Goal: Task Accomplishment & Management: Complete application form

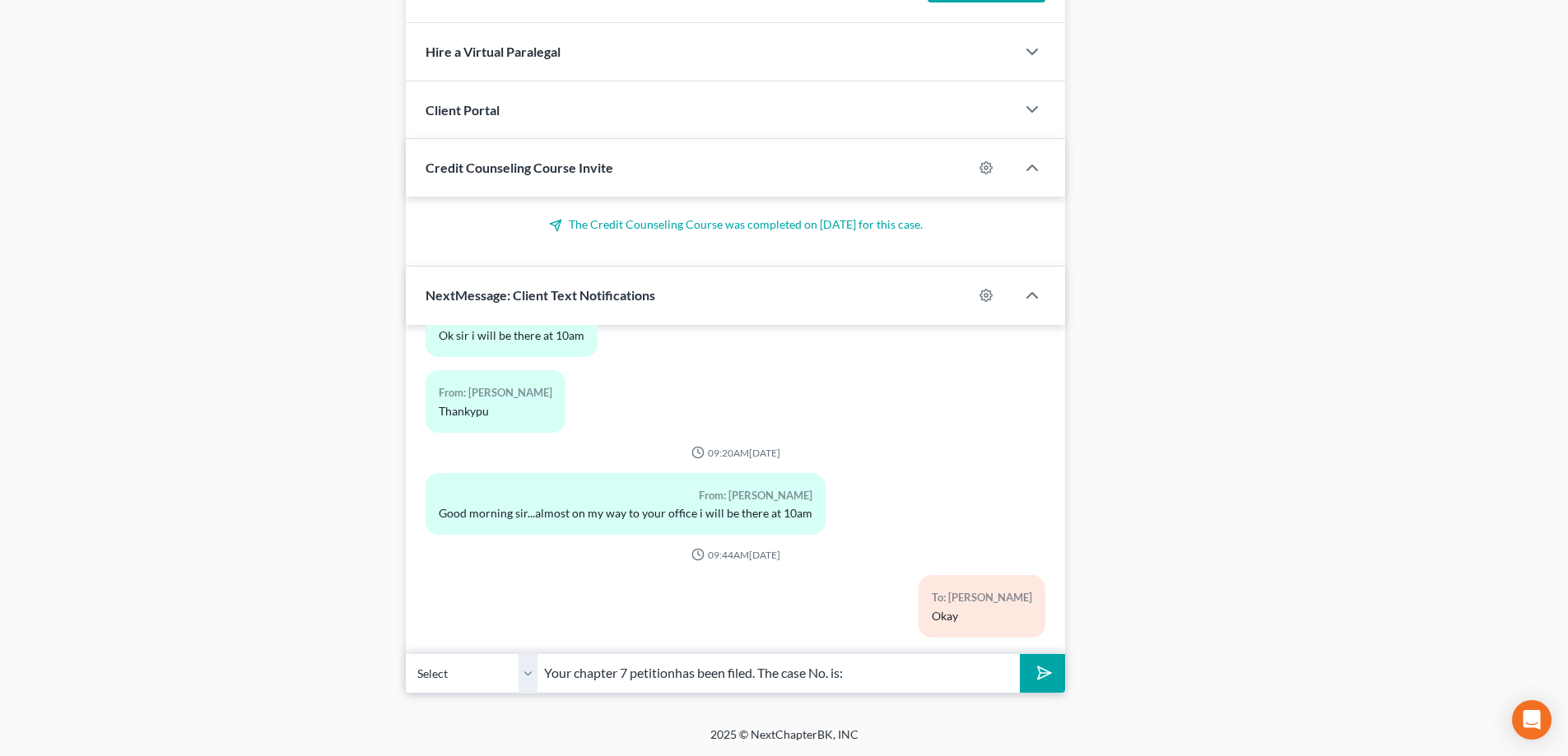
paste input "25-32185"
type input "Your chapter 7 petition has been filed. The case No. is: 25-32185"
click at [1054, 671] on button "submit" at bounding box center [1041, 673] width 45 height 39
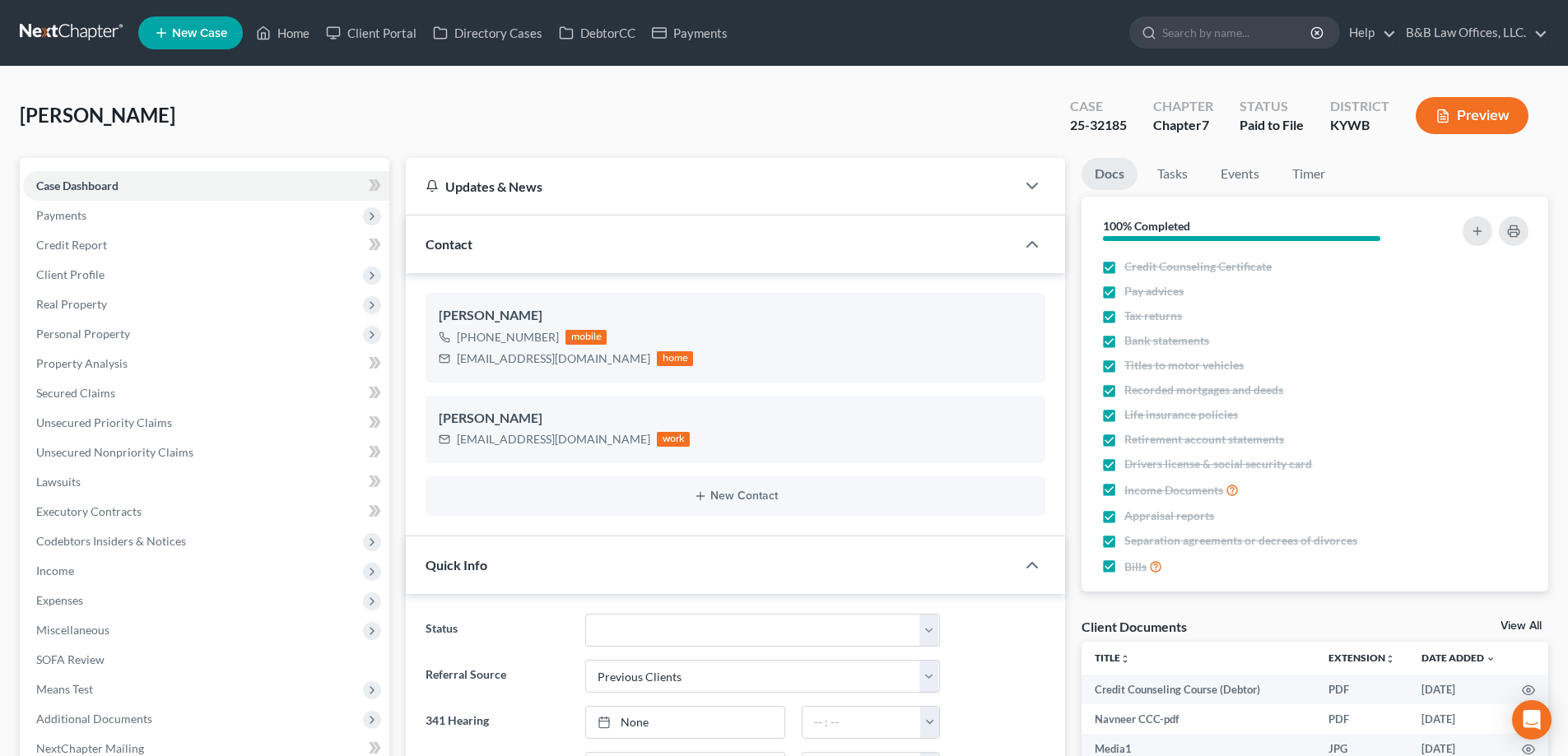
scroll to position [12677, 0]
click at [1527, 622] on link "View All" at bounding box center [1520, 626] width 41 height 12
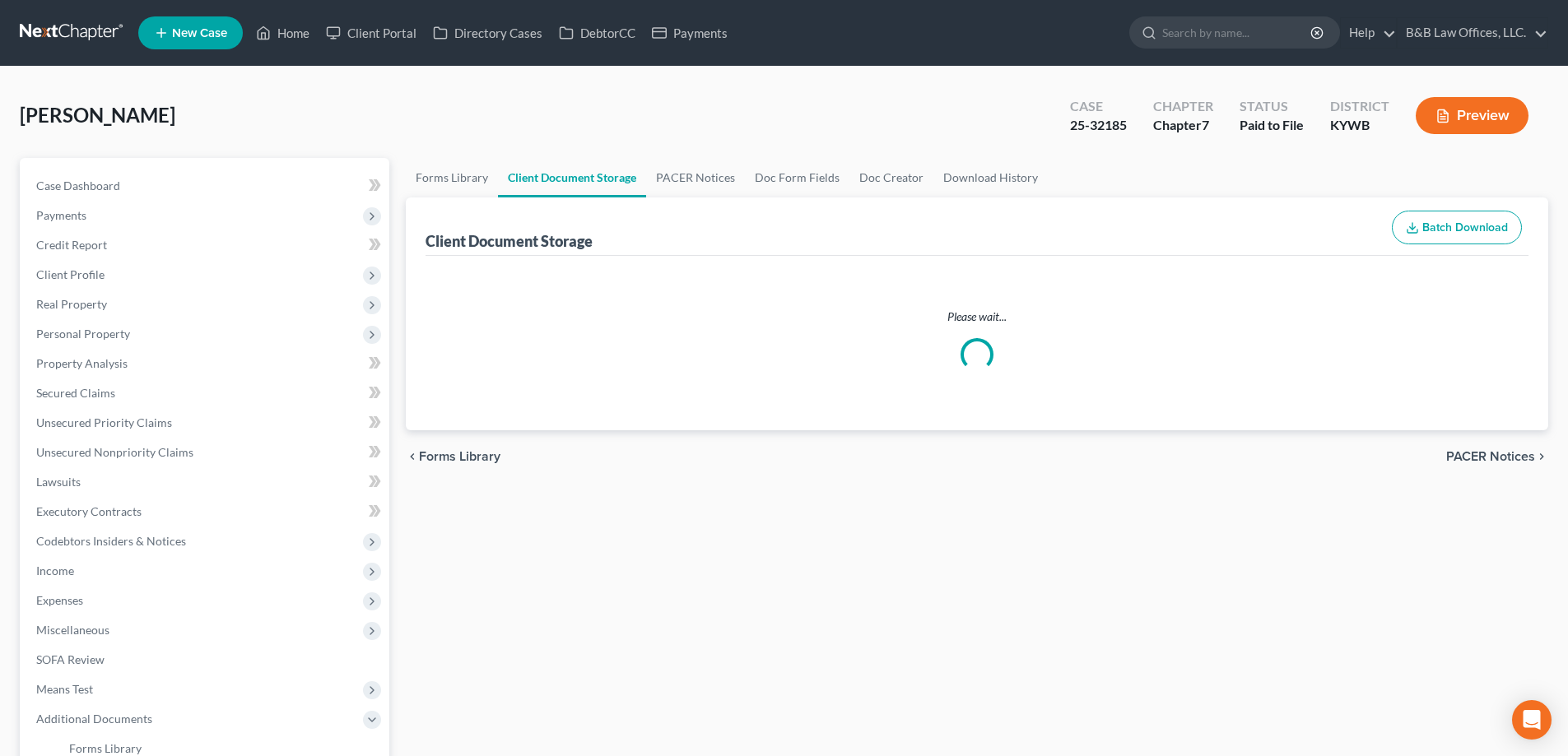
select select "7"
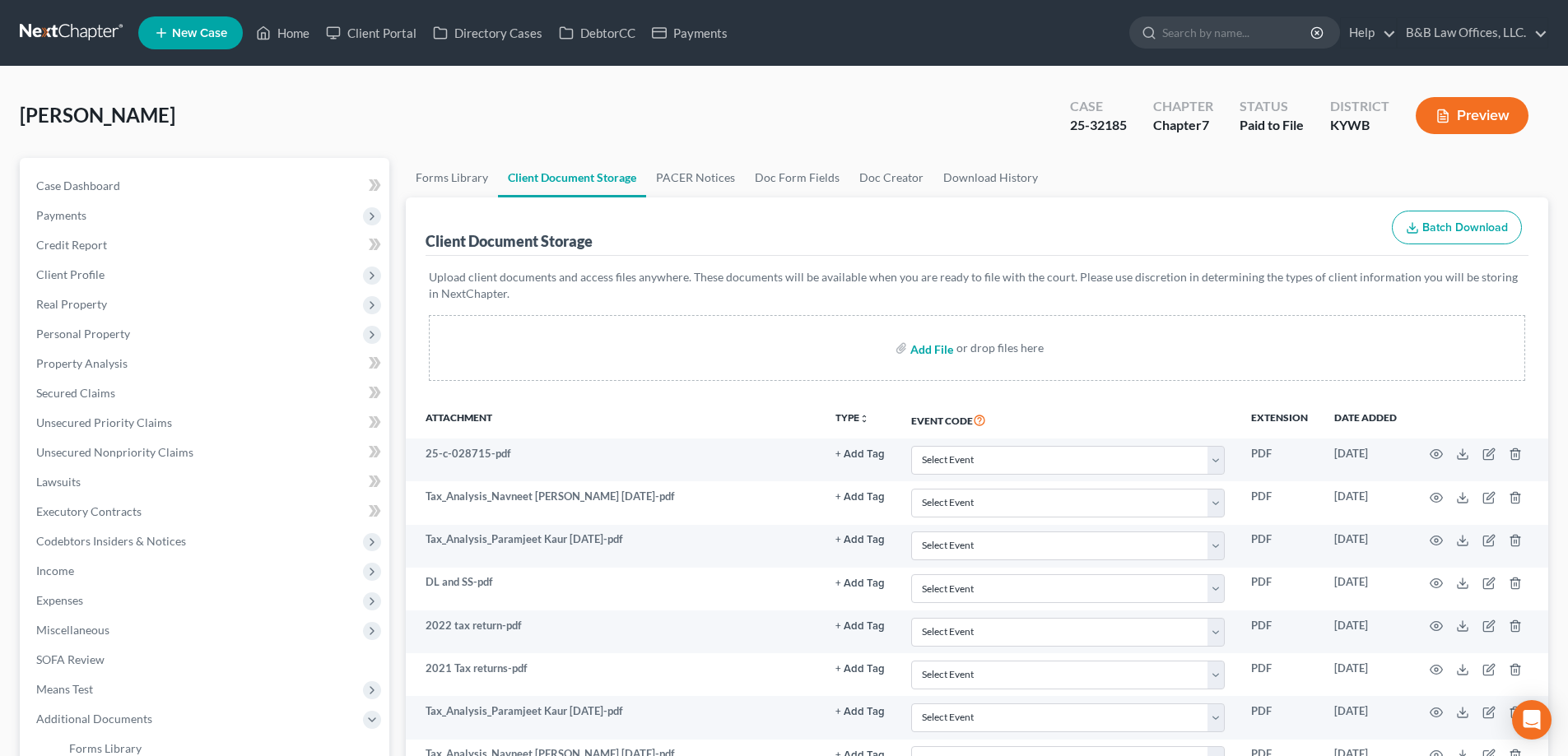
click at [934, 352] on input "file" at bounding box center [929, 348] width 39 height 29
type input "C:\fakepath\n.navneet wet signatures.pdf"
select select "7"
click at [117, 190] on span "Case Dashboard" at bounding box center [77, 185] width 83 height 14
select select "1"
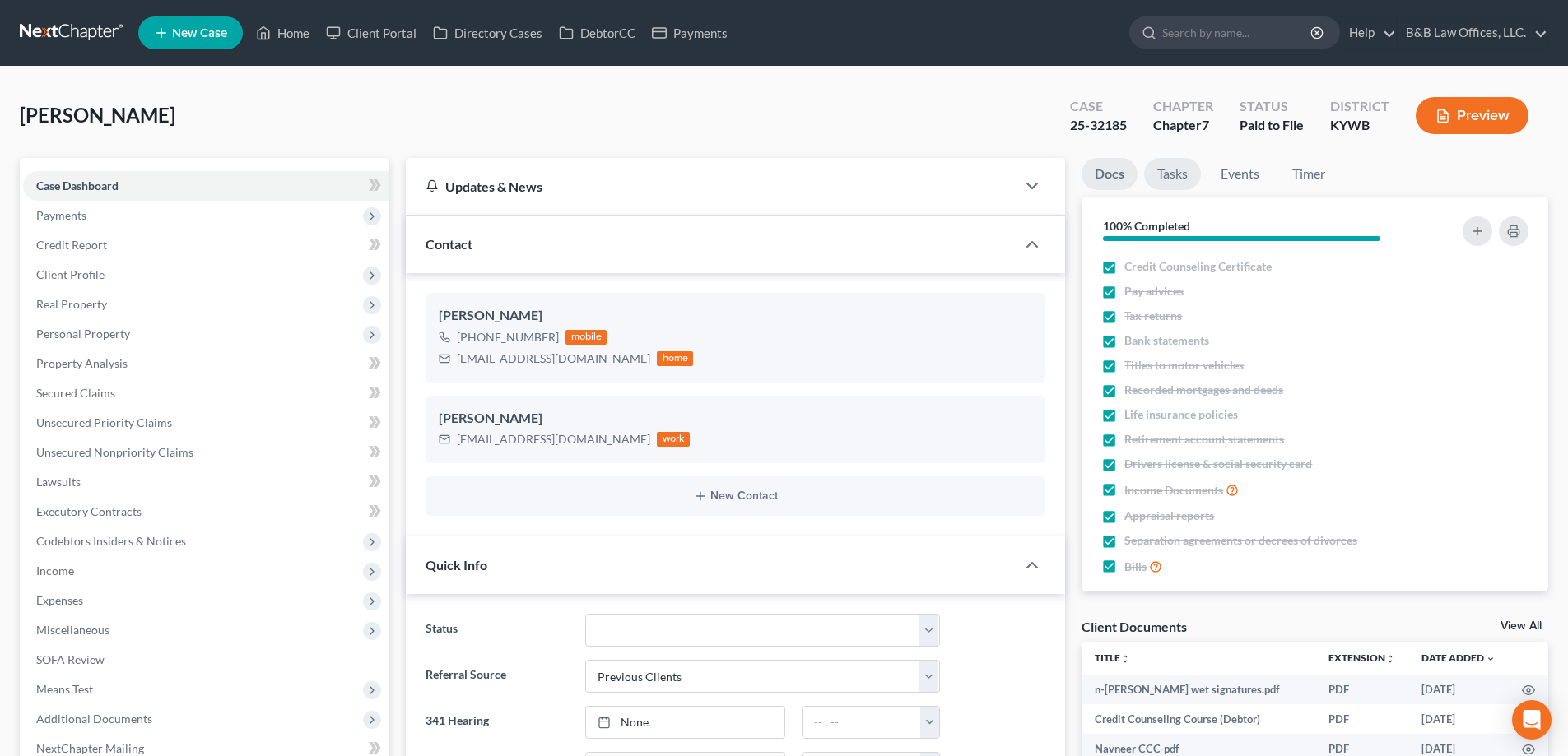
scroll to position [12677, 0]
click at [1186, 187] on link "Tasks" at bounding box center [1173, 173] width 57 height 32
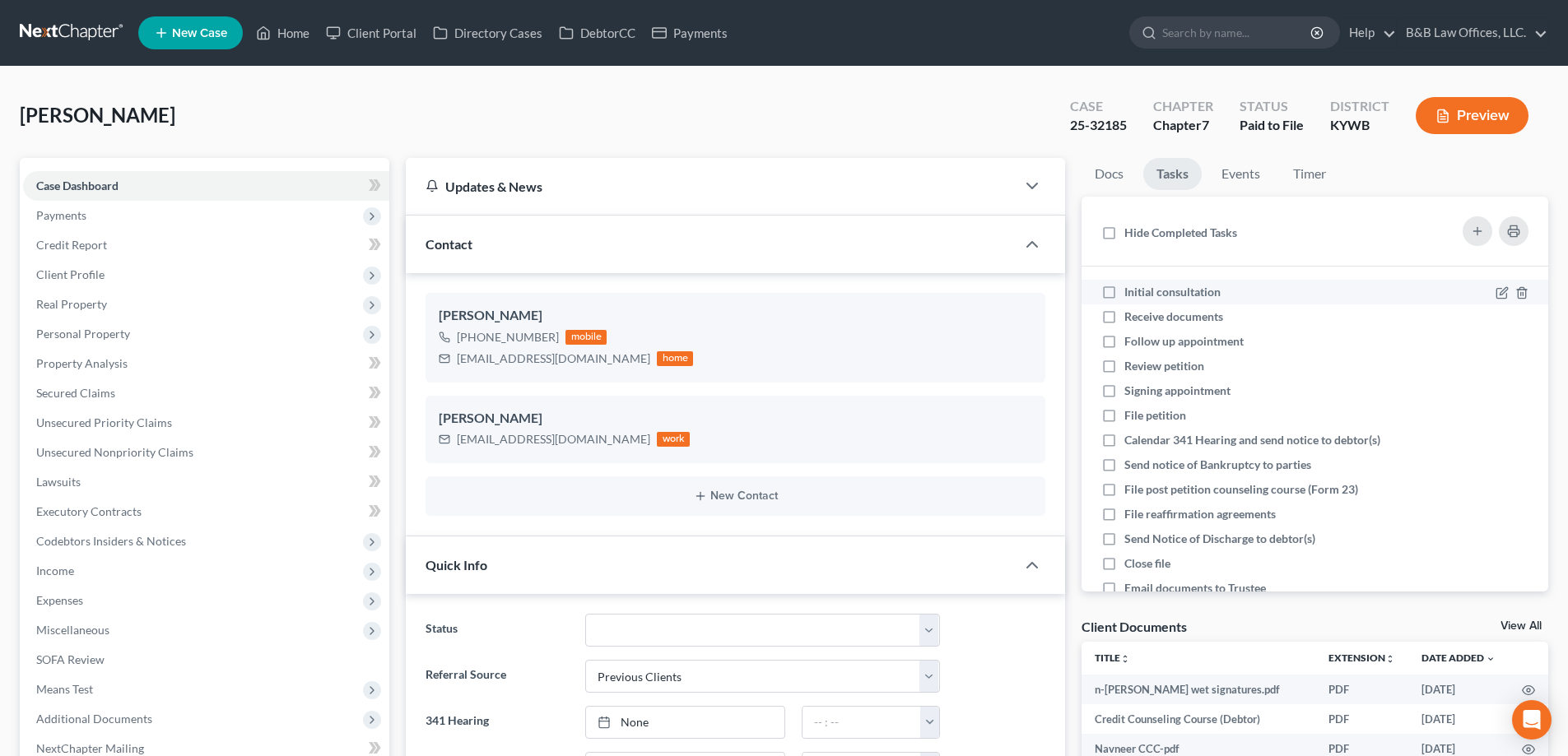
click at [1124, 295] on label "Initial consultation" at bounding box center [1178, 292] width 109 height 17
click at [1130, 295] on input "Initial consultation" at bounding box center [1136, 289] width 11 height 11
checkbox input "true"
click at [1124, 324] on label "Receive documents" at bounding box center [1180, 317] width 112 height 17
click at [1130, 319] on input "Receive documents" at bounding box center [1136, 314] width 11 height 11
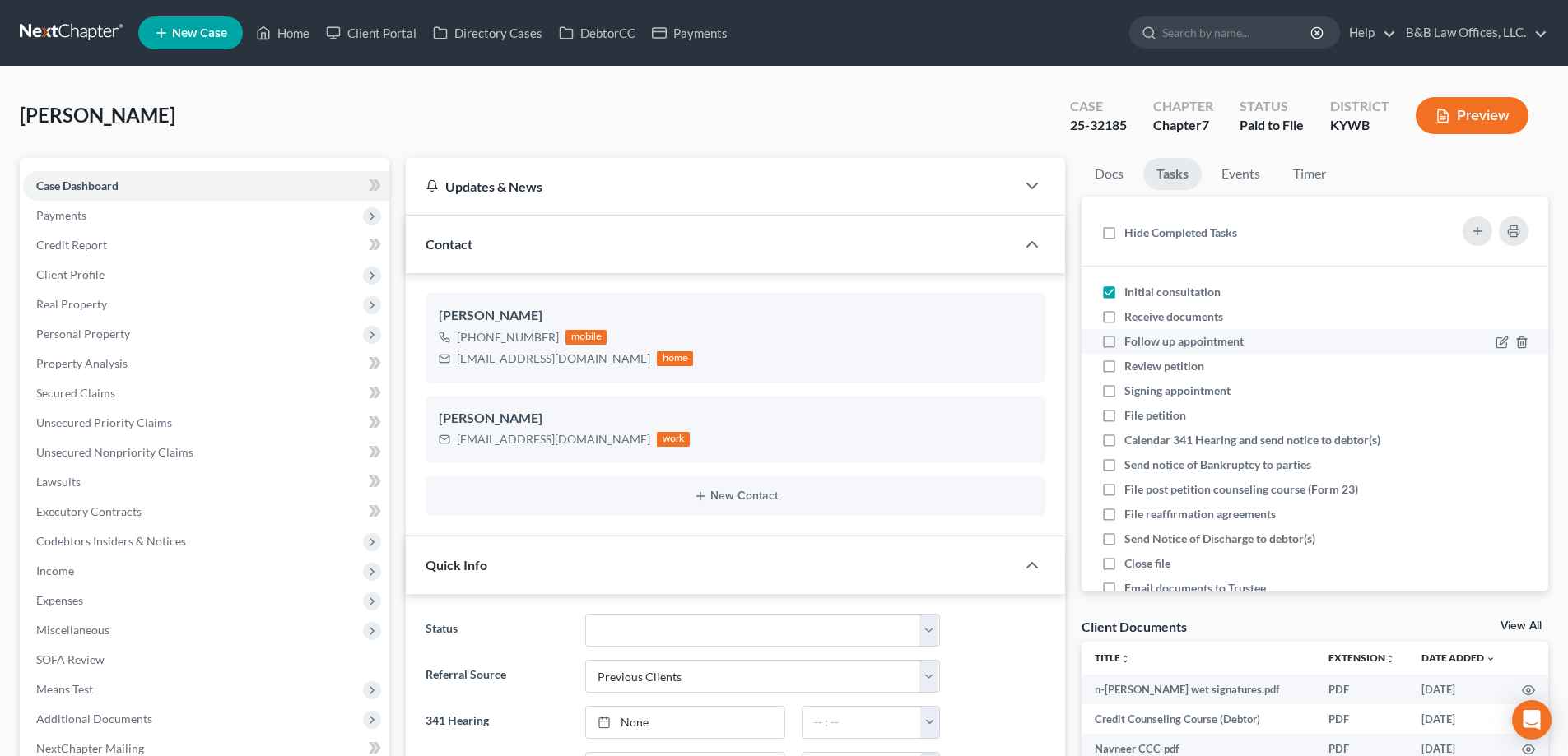
checkbox input "true"
click at [1124, 340] on label "Follow up appointment" at bounding box center [1190, 341] width 132 height 17
click at [1130, 340] on input "Follow up appointment" at bounding box center [1136, 339] width 11 height 11
checkbox input "true"
click at [1124, 361] on label "Review petition" at bounding box center [1170, 366] width 93 height 17
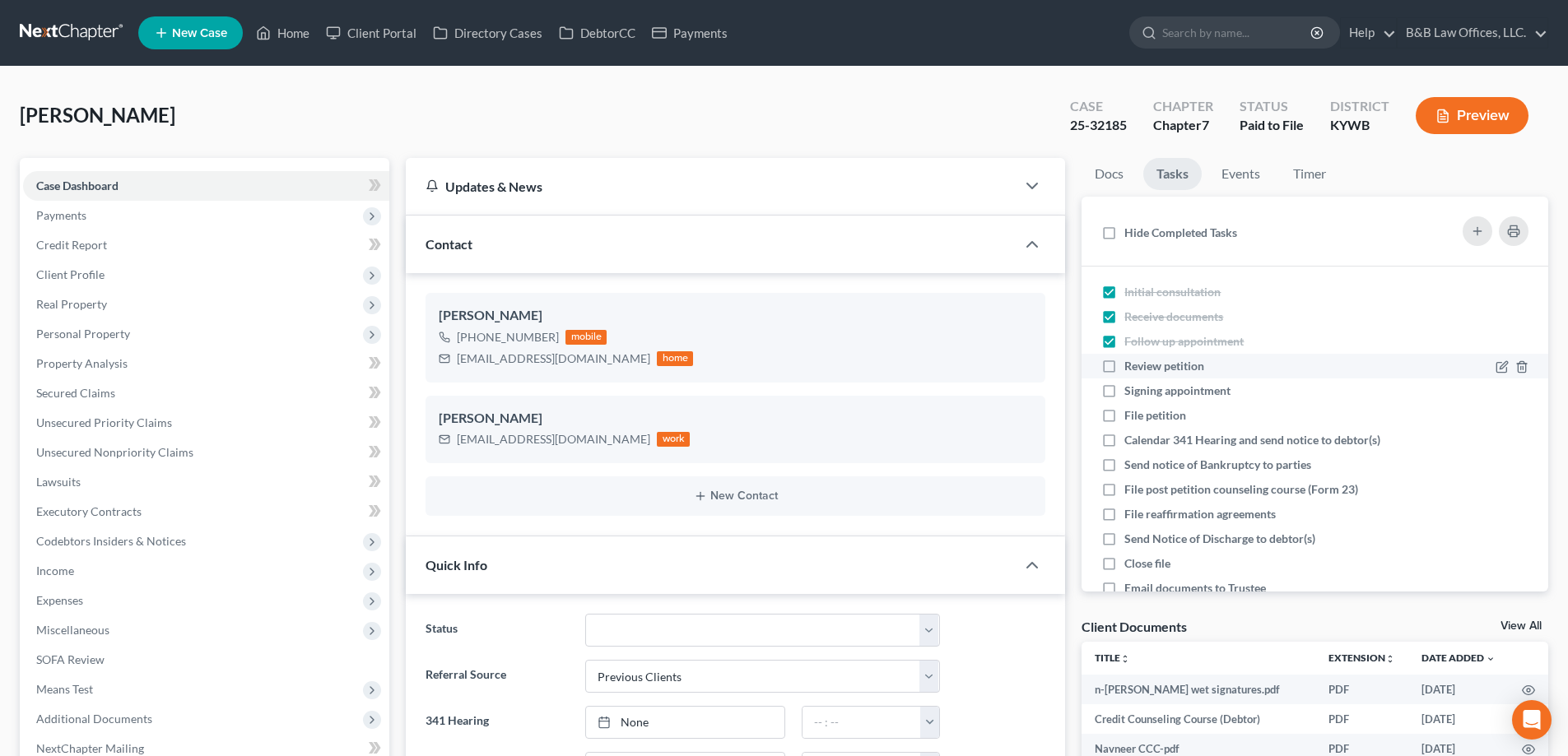
click at [1130, 361] on input "Review petition" at bounding box center [1136, 363] width 11 height 11
checkbox input "true"
click at [1124, 395] on label "Signing appointment" at bounding box center [1184, 391] width 119 height 17
click at [1130, 394] on input "Signing appointment" at bounding box center [1136, 388] width 11 height 11
click at [1124, 391] on label "Signing appointment" at bounding box center [1184, 391] width 119 height 17
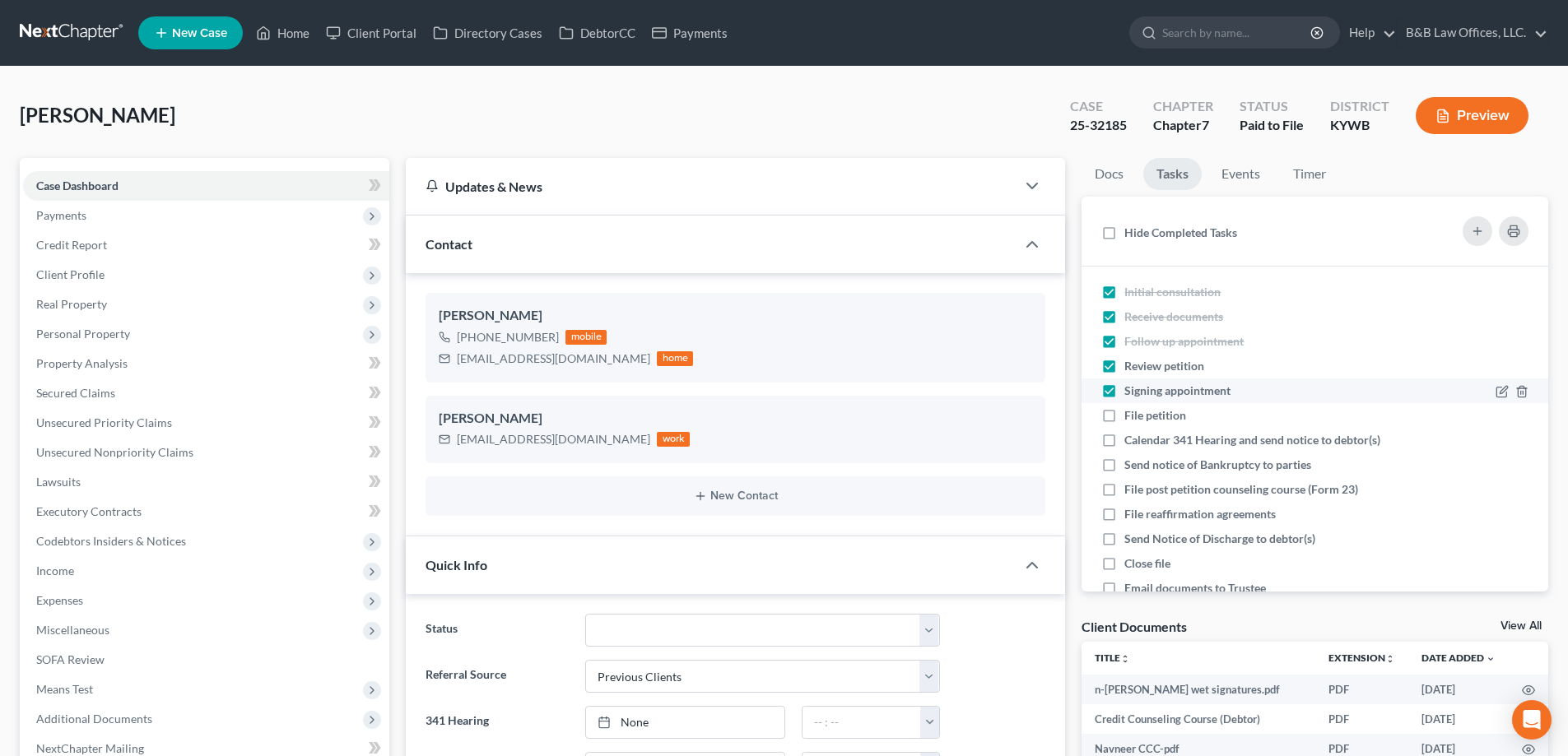
click at [1130, 391] on input "Signing appointment" at bounding box center [1136, 388] width 11 height 11
checkbox input "false"
click at [1124, 413] on label "File petition" at bounding box center [1162, 416] width 75 height 17
click at [1130, 413] on input "File petition" at bounding box center [1136, 413] width 11 height 11
checkbox input "true"
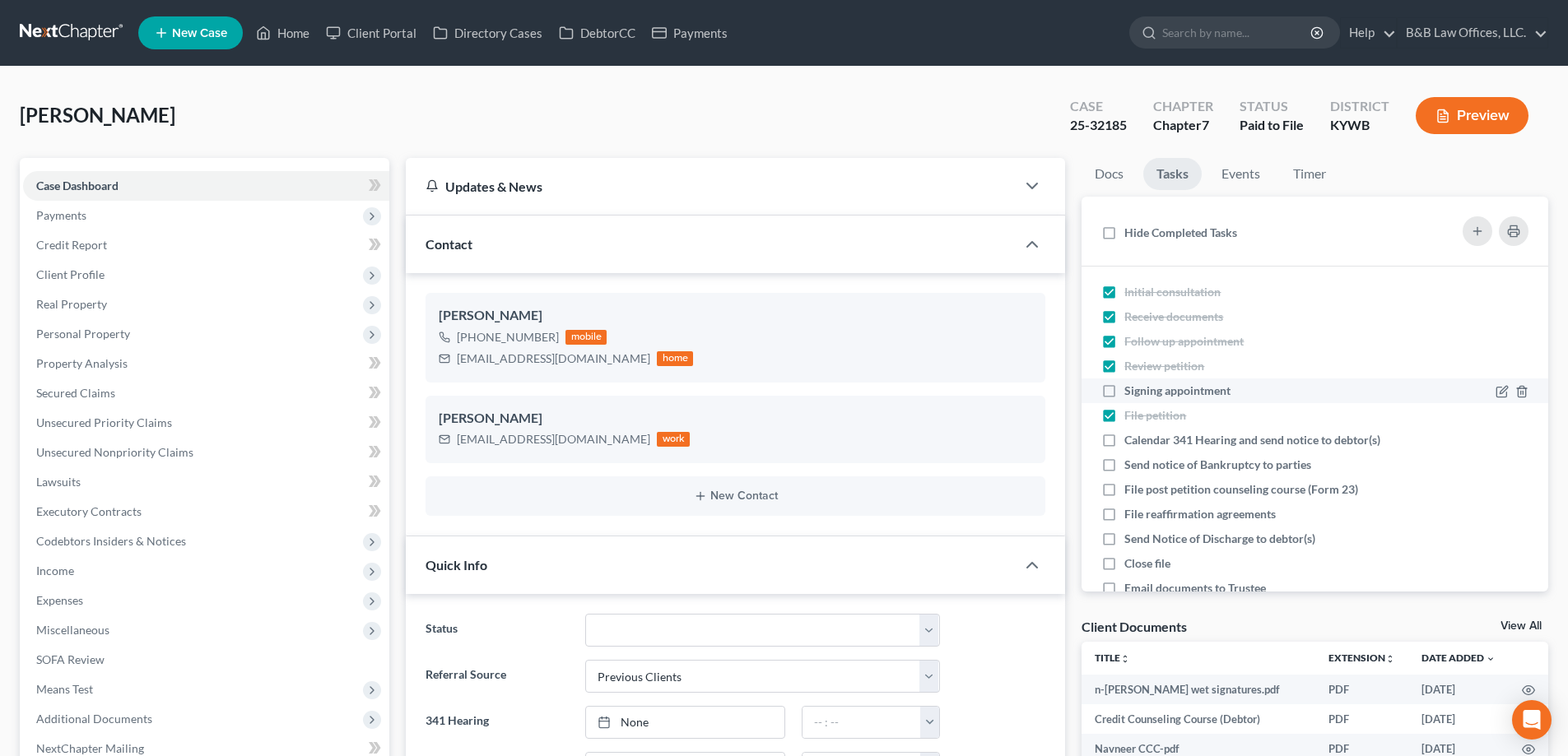
click at [1124, 392] on label "Signing appointment" at bounding box center [1184, 391] width 119 height 17
click at [1130, 392] on input "Signing appointment" at bounding box center [1136, 388] width 11 height 11
checkbox input "true"
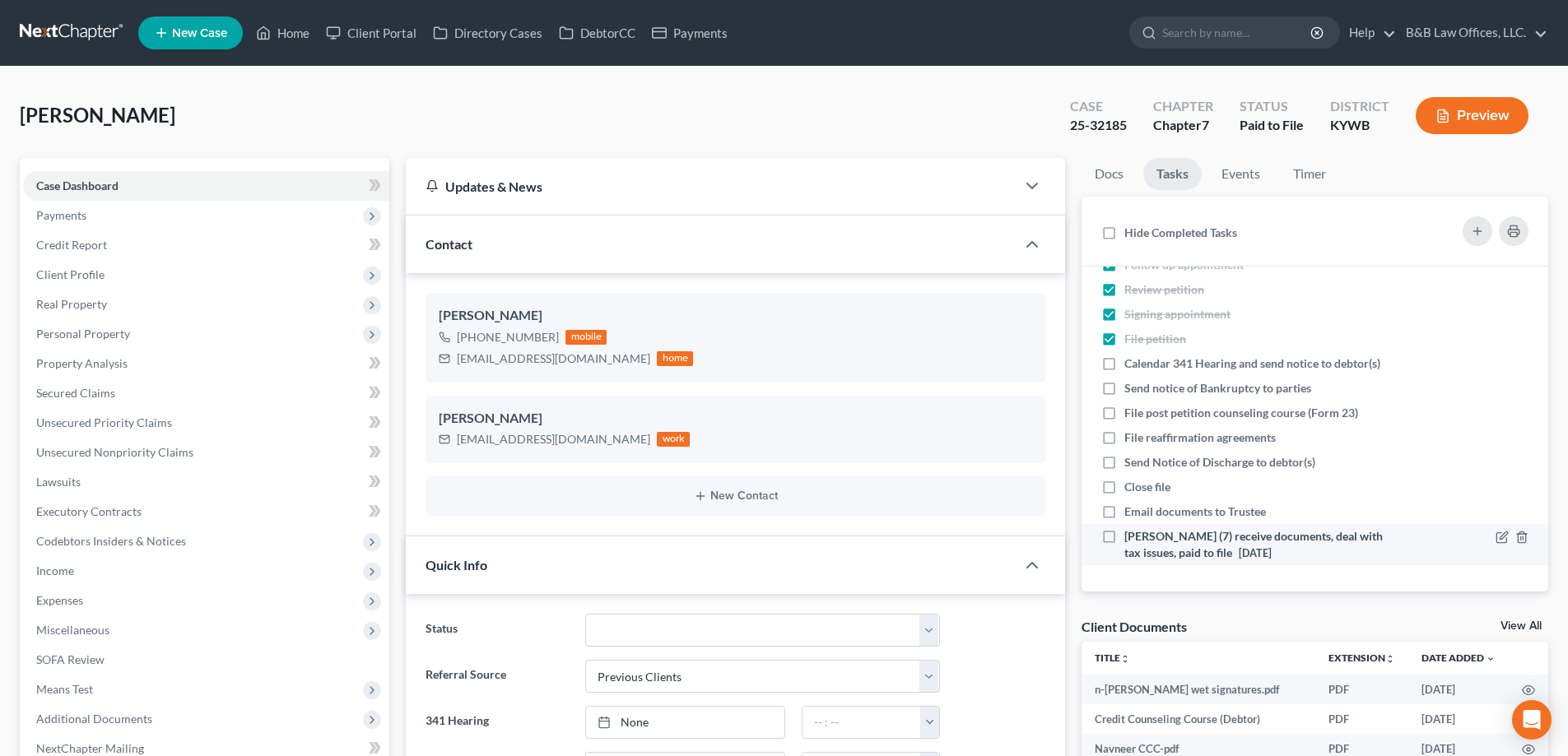
click at [1124, 534] on label "Navneet, Navneet (7) receive documents, deal with tax issues, paid to file 09/1…" at bounding box center [1261, 545] width 273 height 33
click at [1130, 534] on input "Navneet, Navneet (7) receive documents, deal with tax issues, paid to file 09/1…" at bounding box center [1136, 534] width 11 height 11
checkbox input "true"
click at [298, 27] on link "Home" at bounding box center [283, 33] width 70 height 29
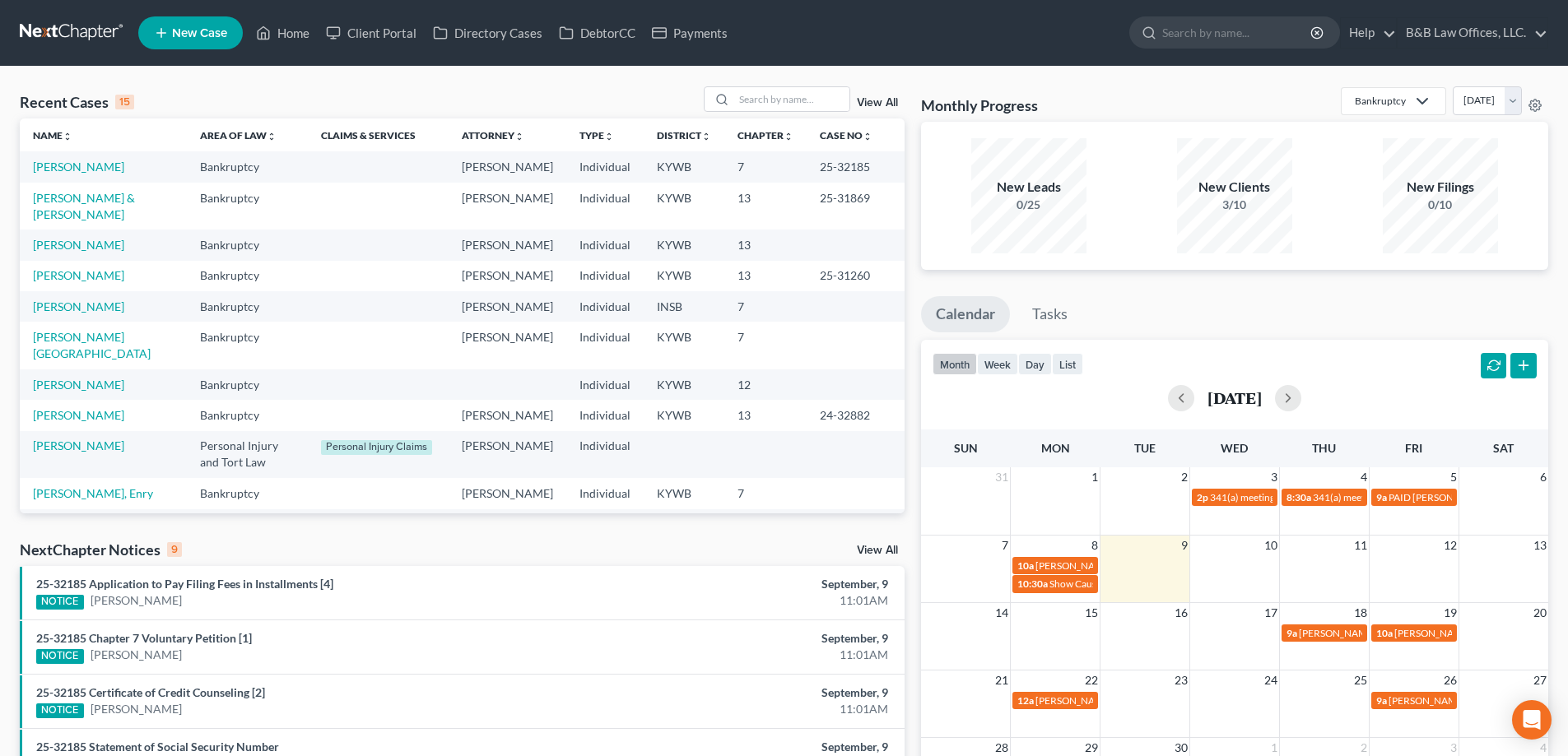
click at [873, 550] on link "View All" at bounding box center [877, 550] width 41 height 12
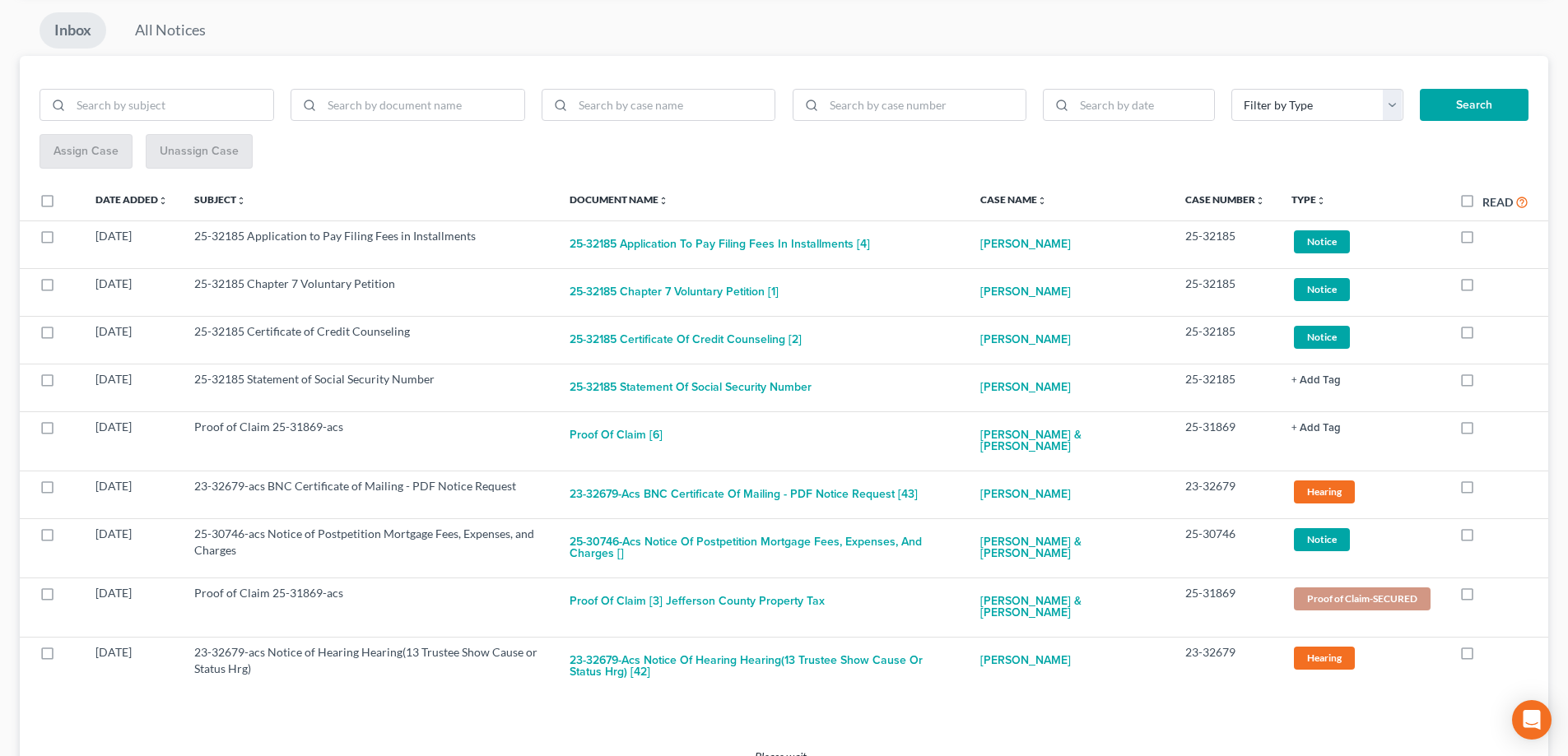
scroll to position [164, 0]
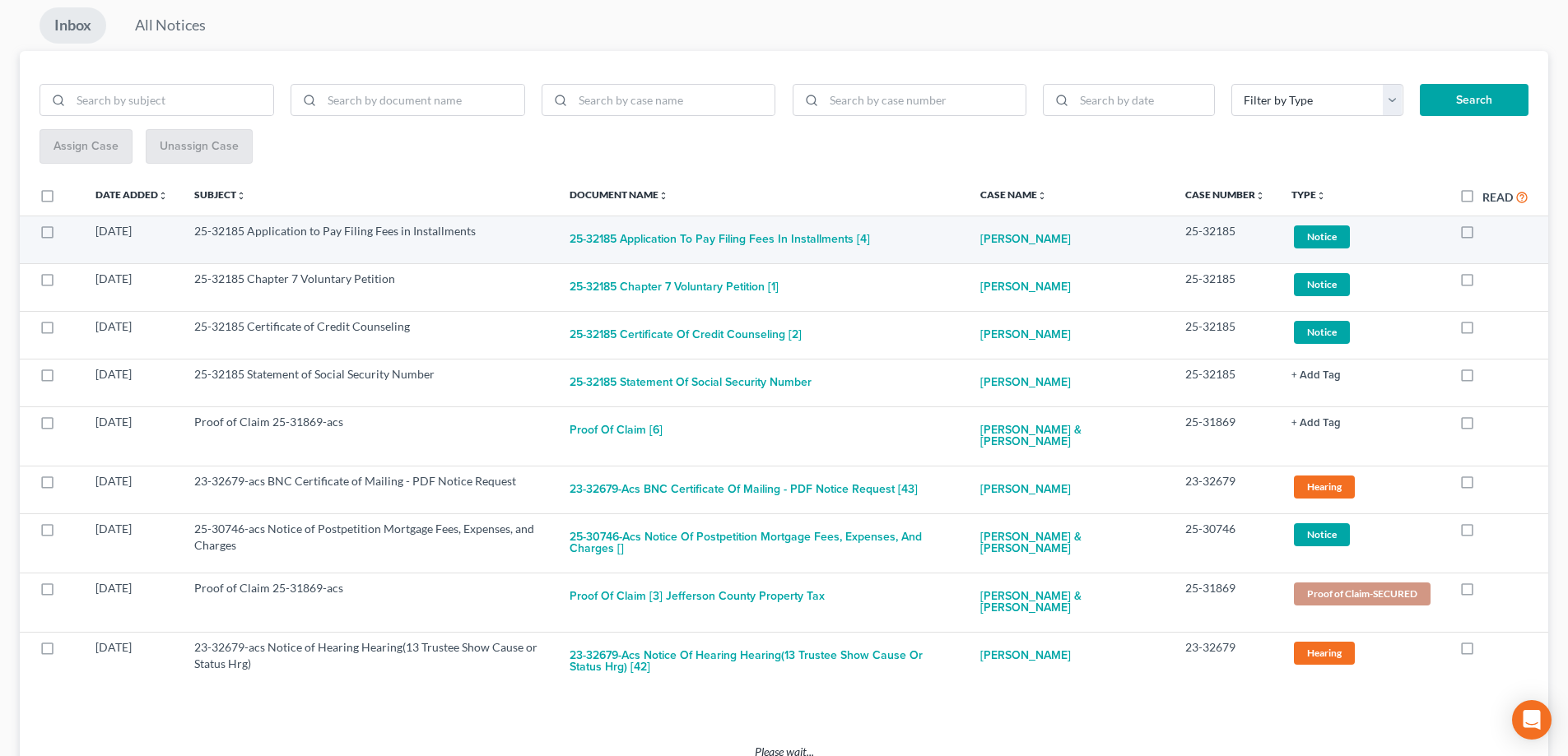
click at [1305, 241] on span "Notice" at bounding box center [1321, 237] width 56 height 22
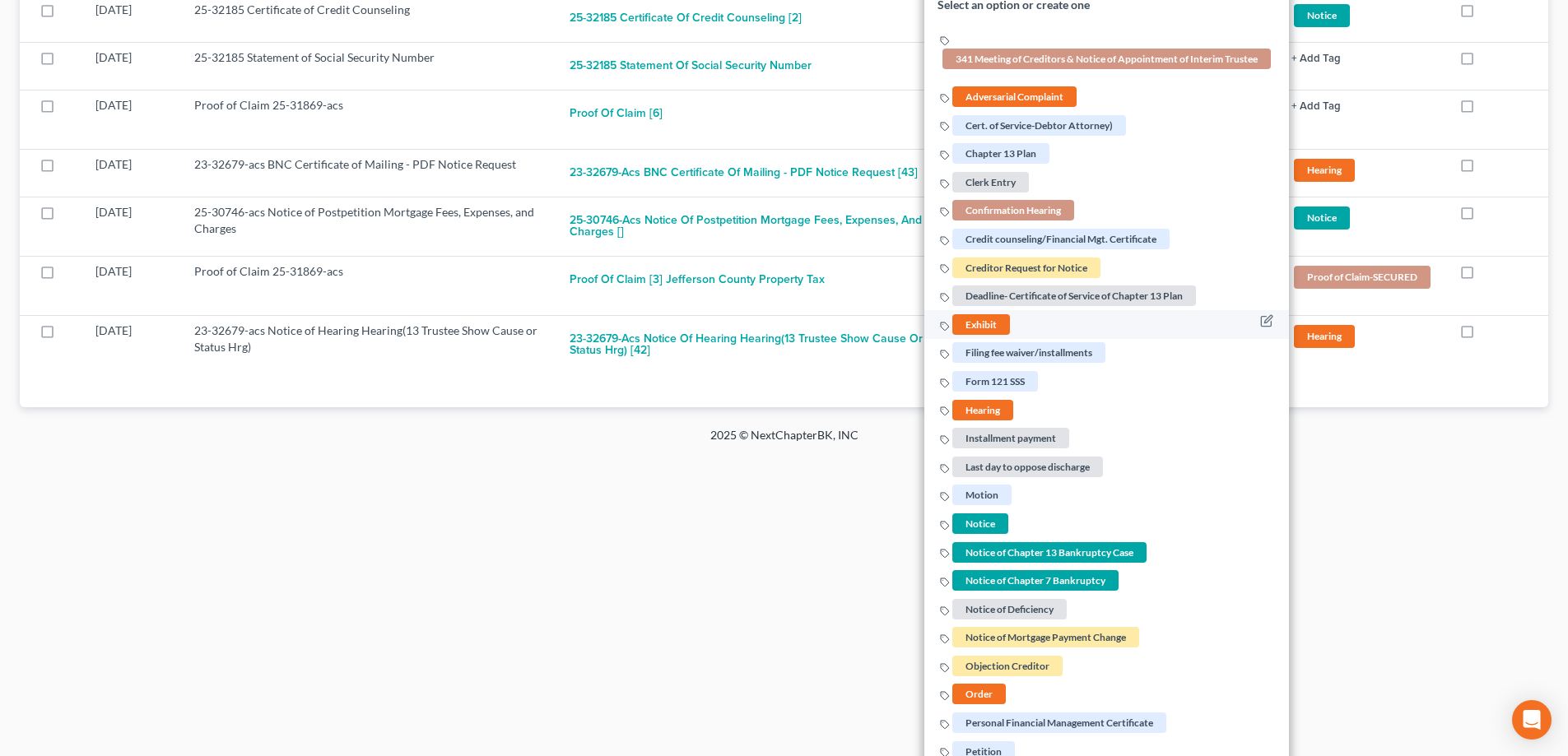
scroll to position [494, 0]
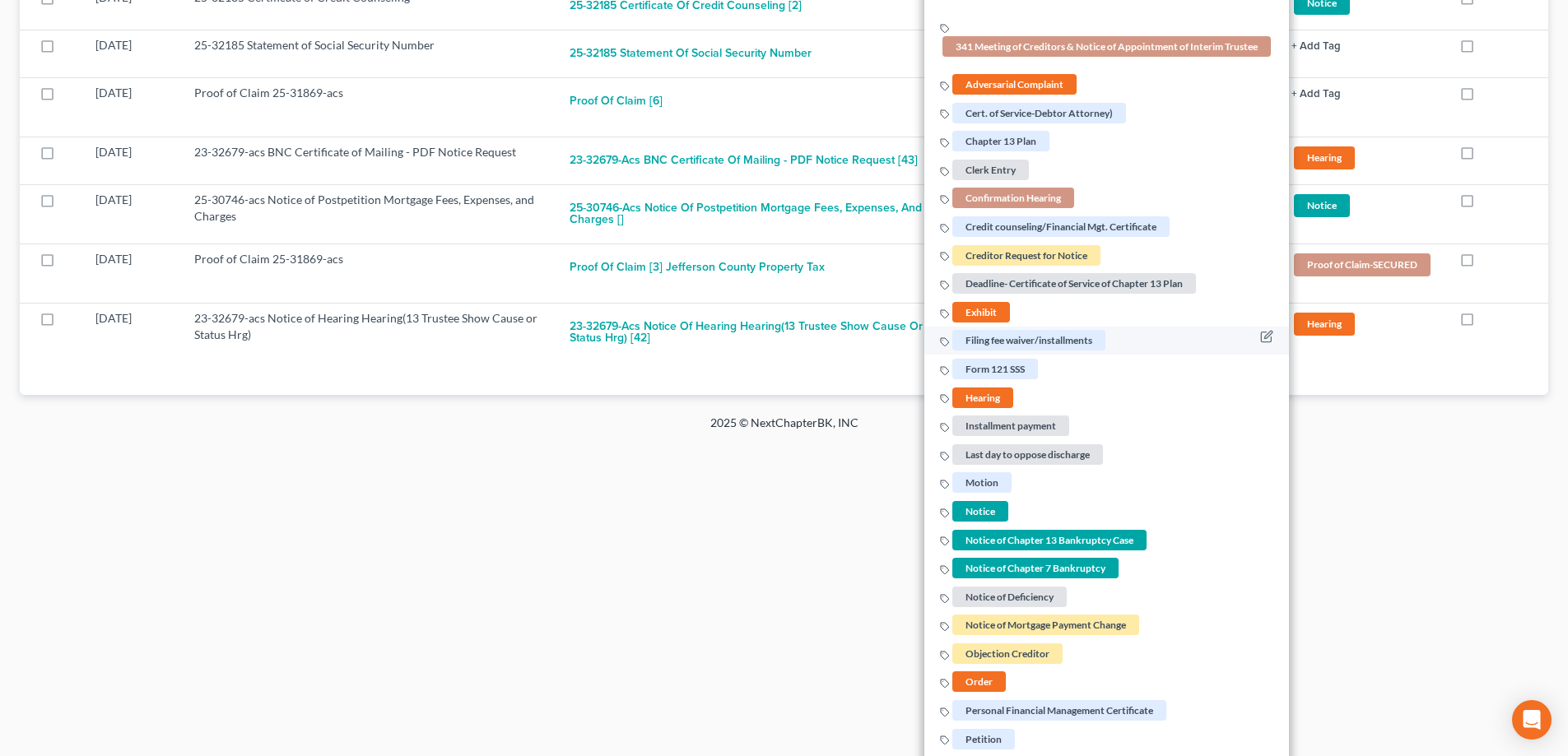
click at [1005, 344] on span "Filing fee waiver/installments" at bounding box center [1029, 341] width 153 height 20
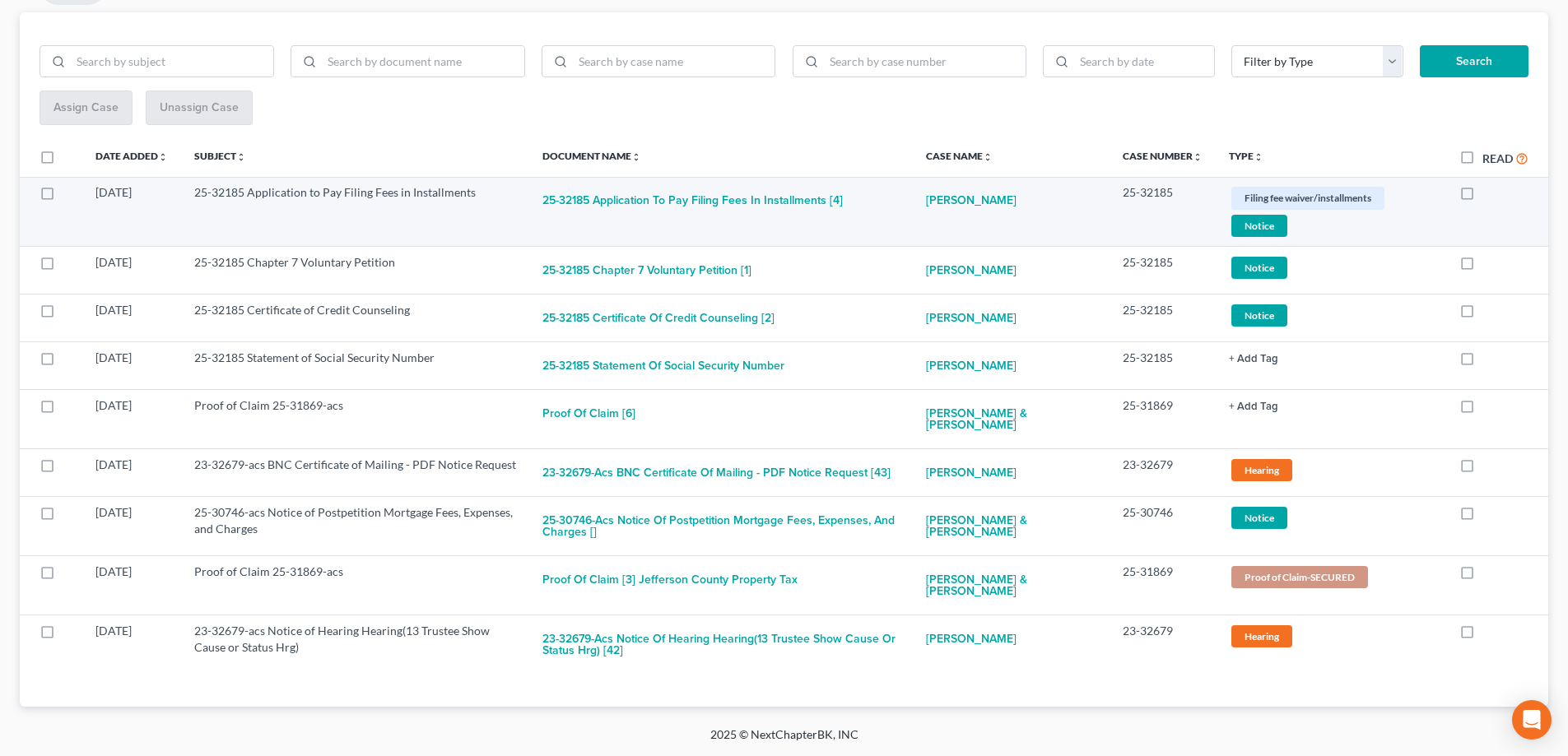
click at [1266, 228] on span "Notice" at bounding box center [1259, 226] width 56 height 22
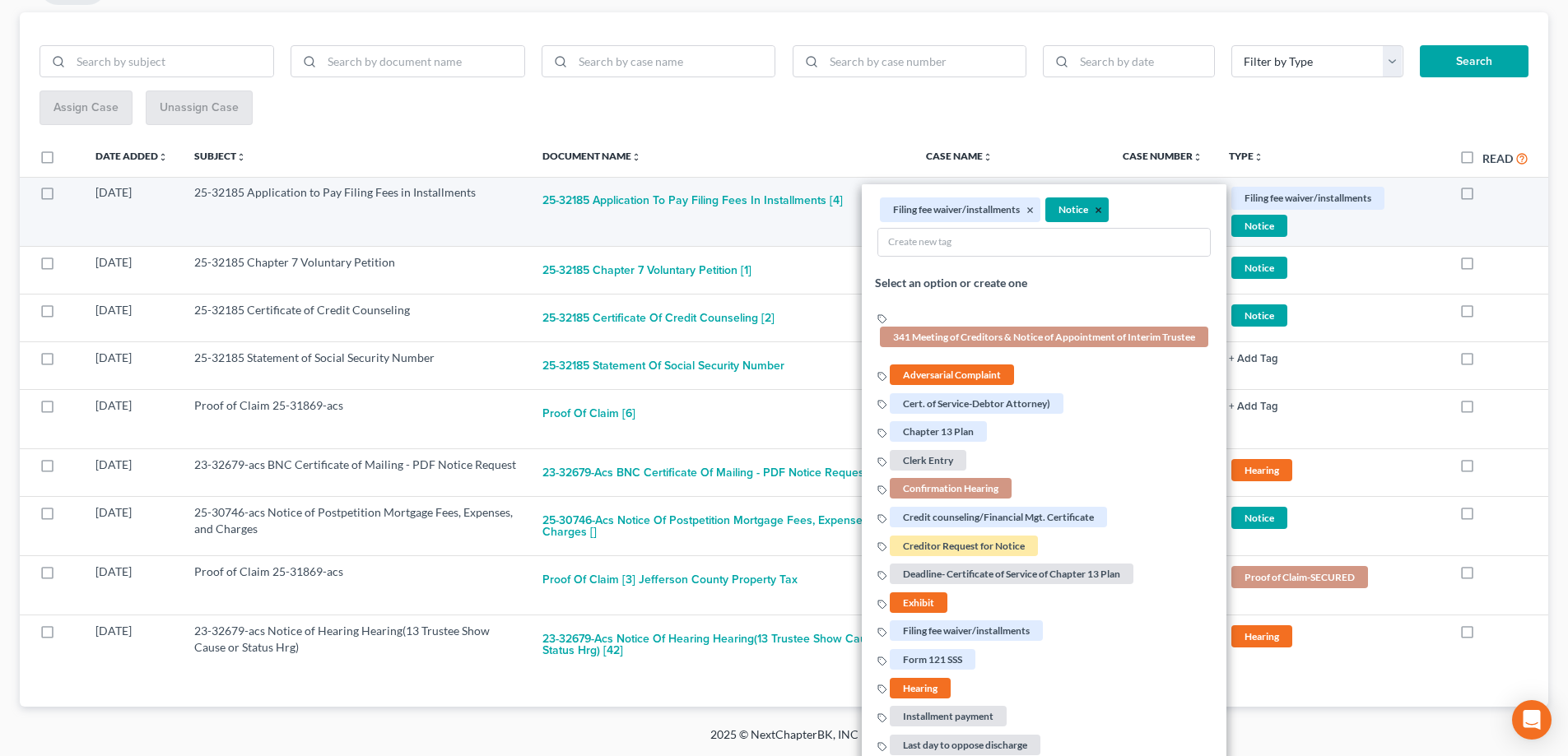
click at [1095, 210] on button "×" at bounding box center [1098, 211] width 7 height 15
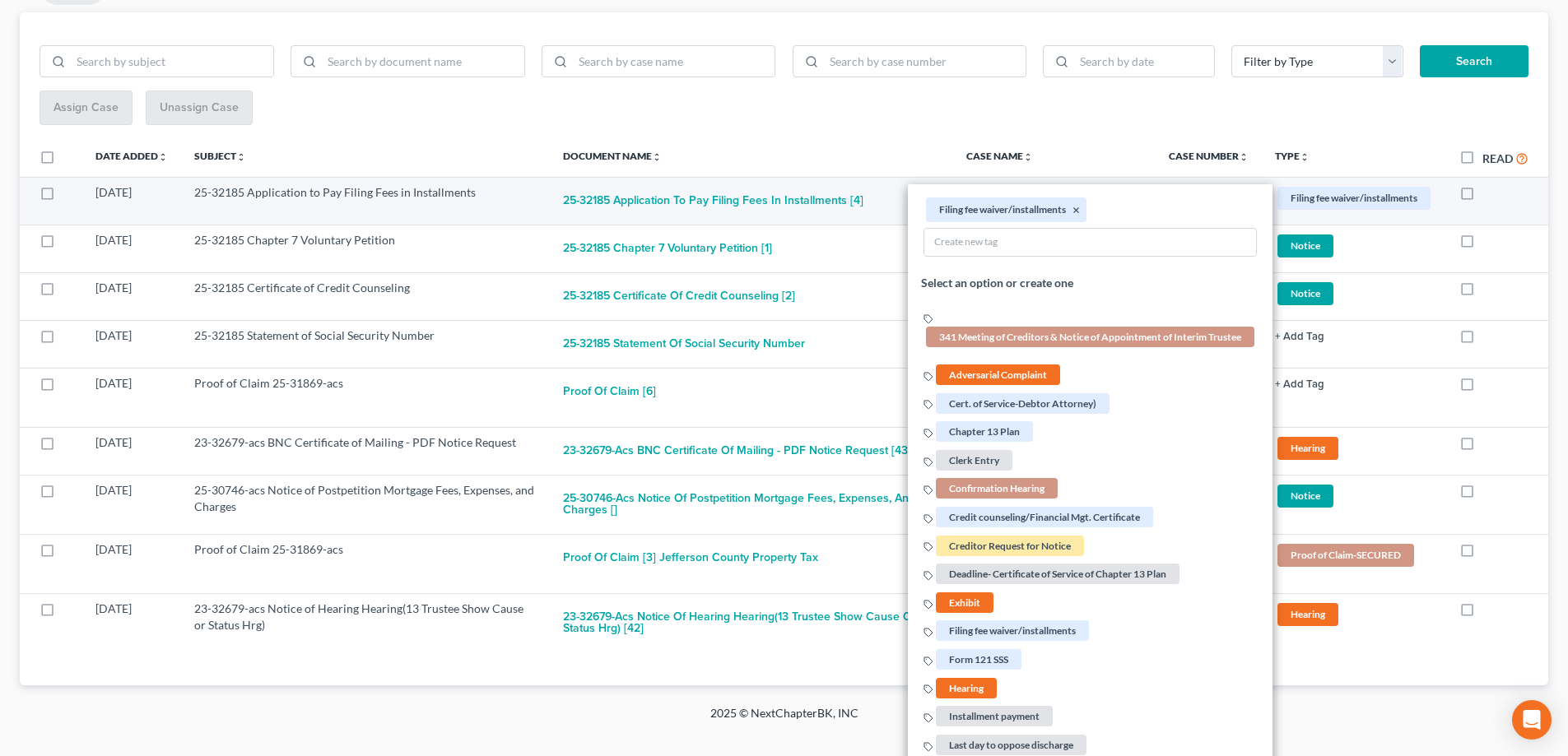
click at [1482, 196] on label at bounding box center [1482, 196] width 0 height 0
click at [1489, 195] on input "checkbox" at bounding box center [1495, 190] width 11 height 11
checkbox input "true"
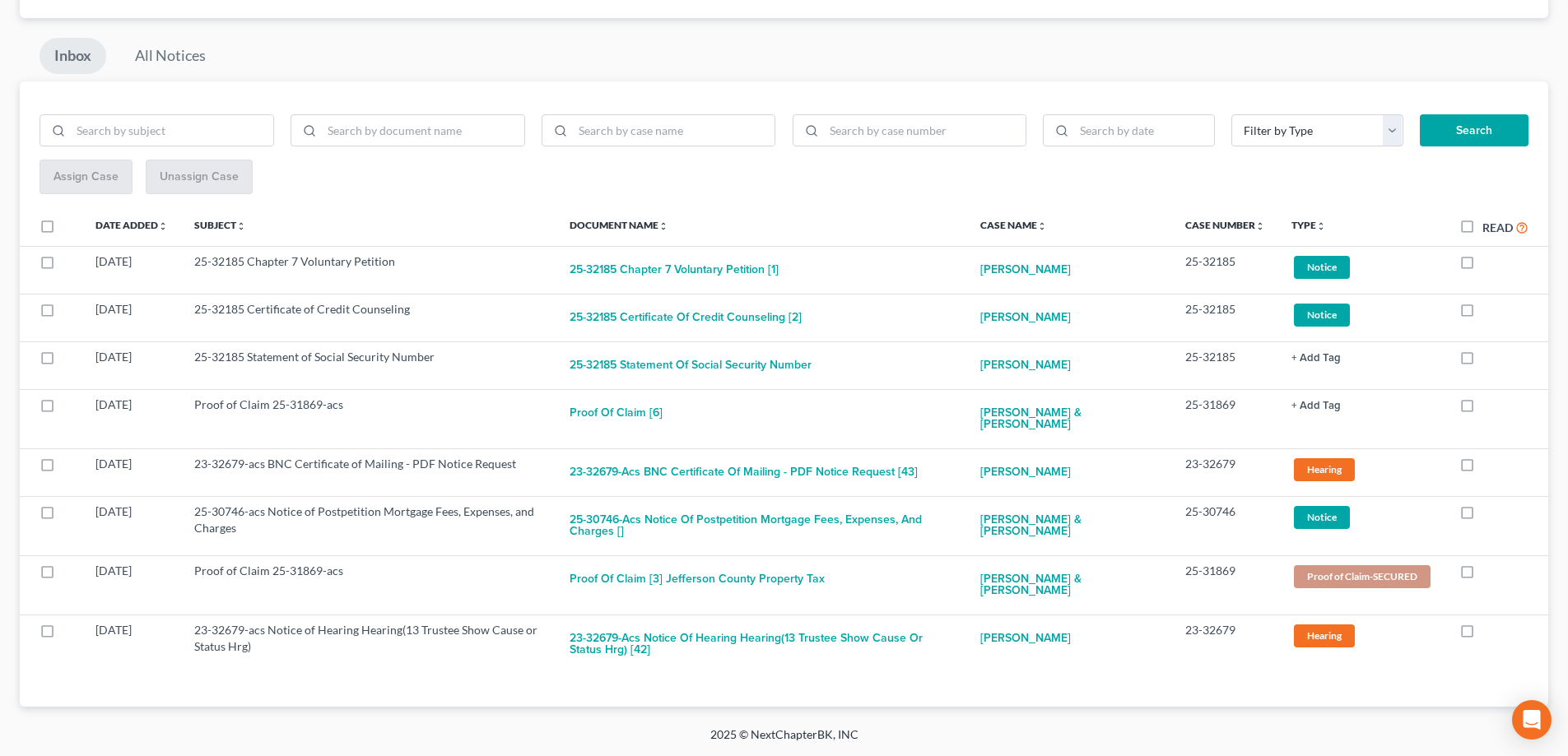
scroll to position [134, 0]
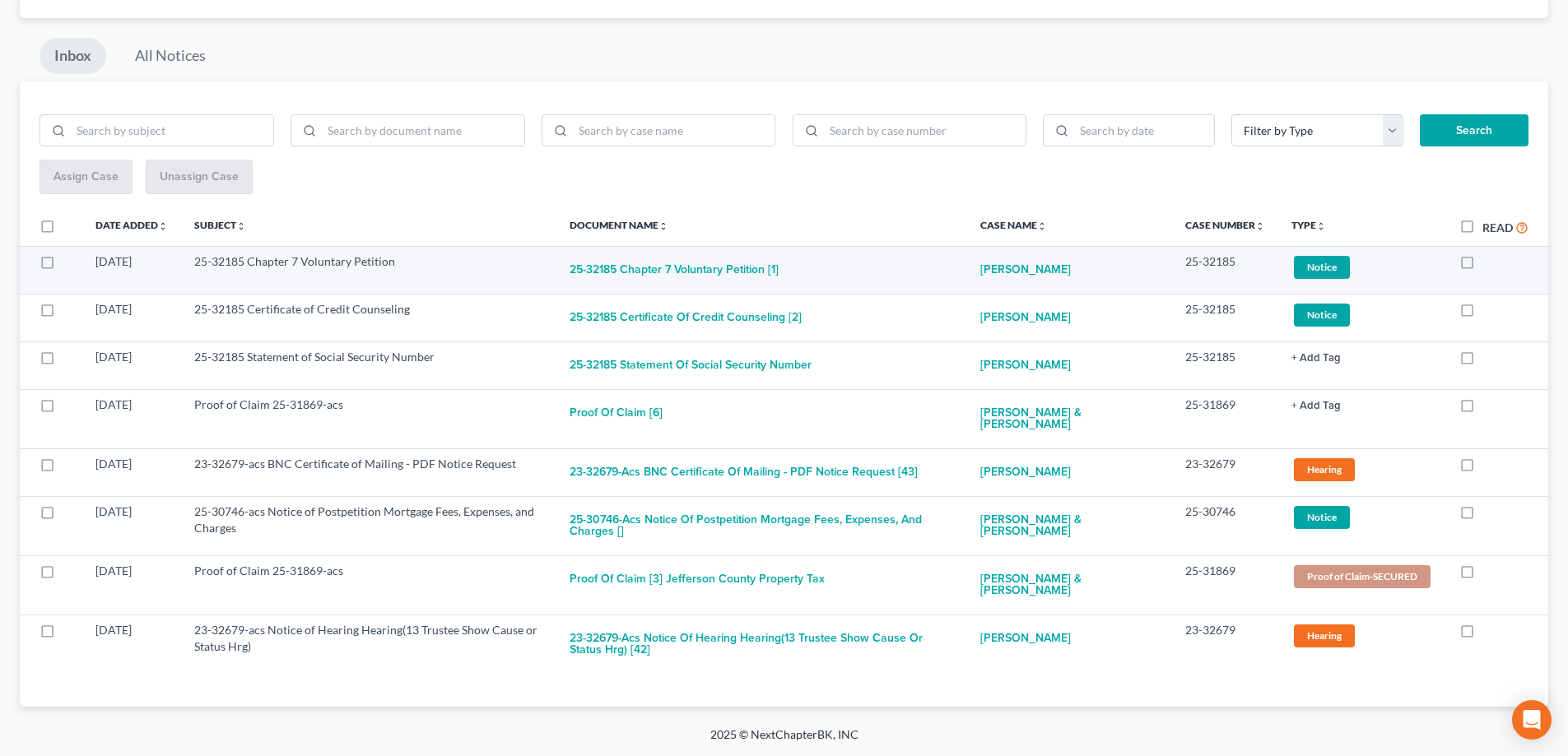
click at [1328, 269] on span "Notice" at bounding box center [1321, 267] width 56 height 22
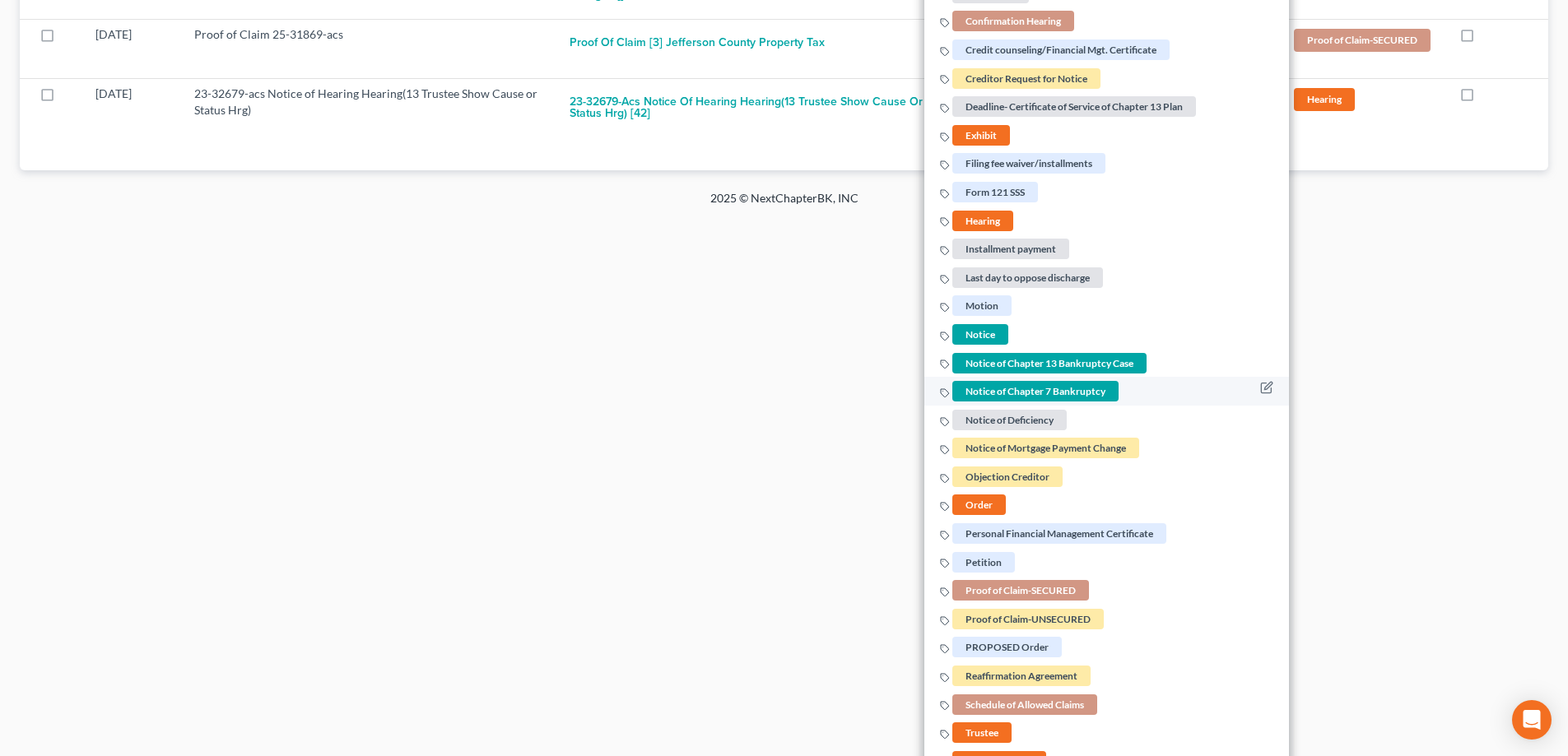
scroll to position [672, 0]
click at [966, 569] on span "Petition" at bounding box center [984, 561] width 62 height 20
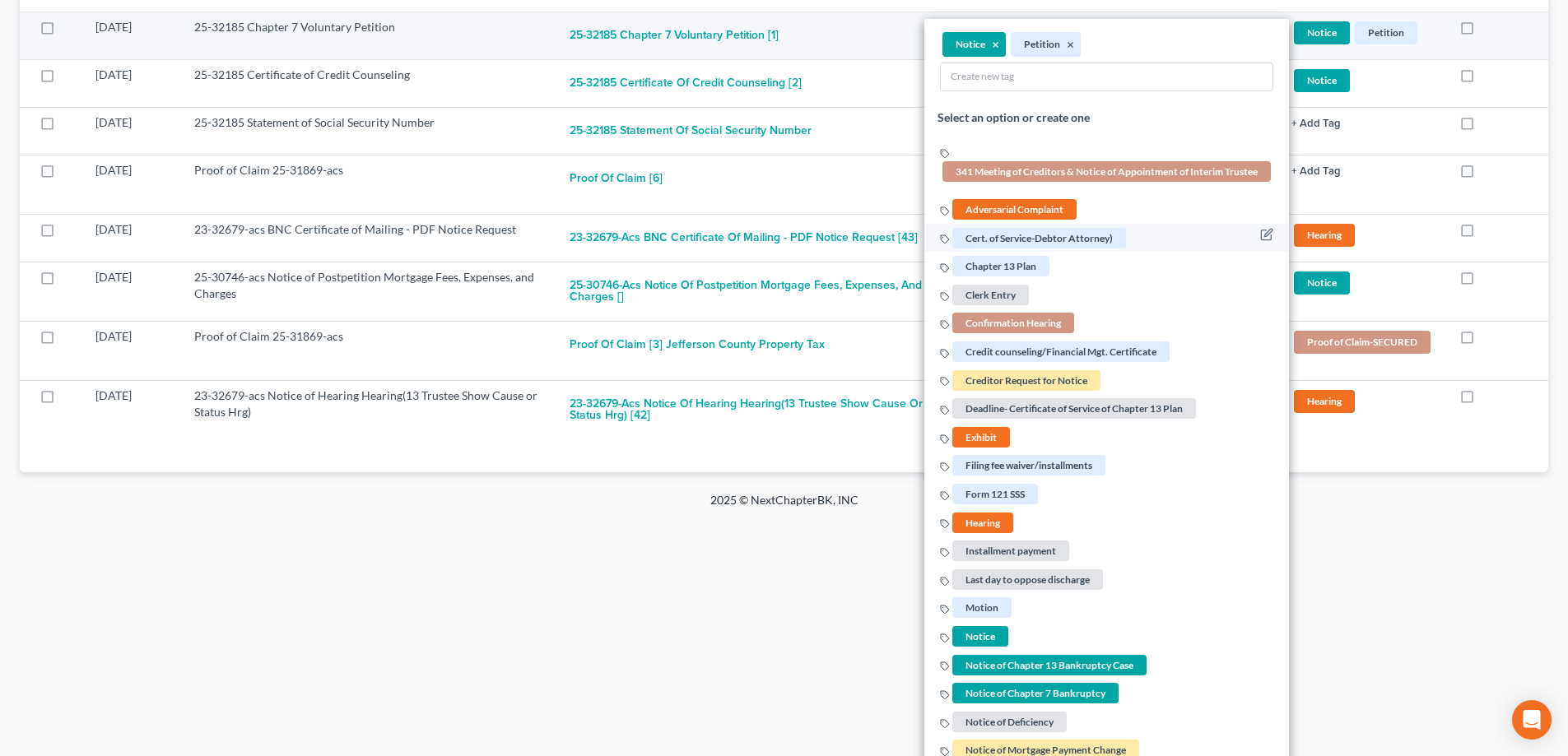
scroll to position [342, 0]
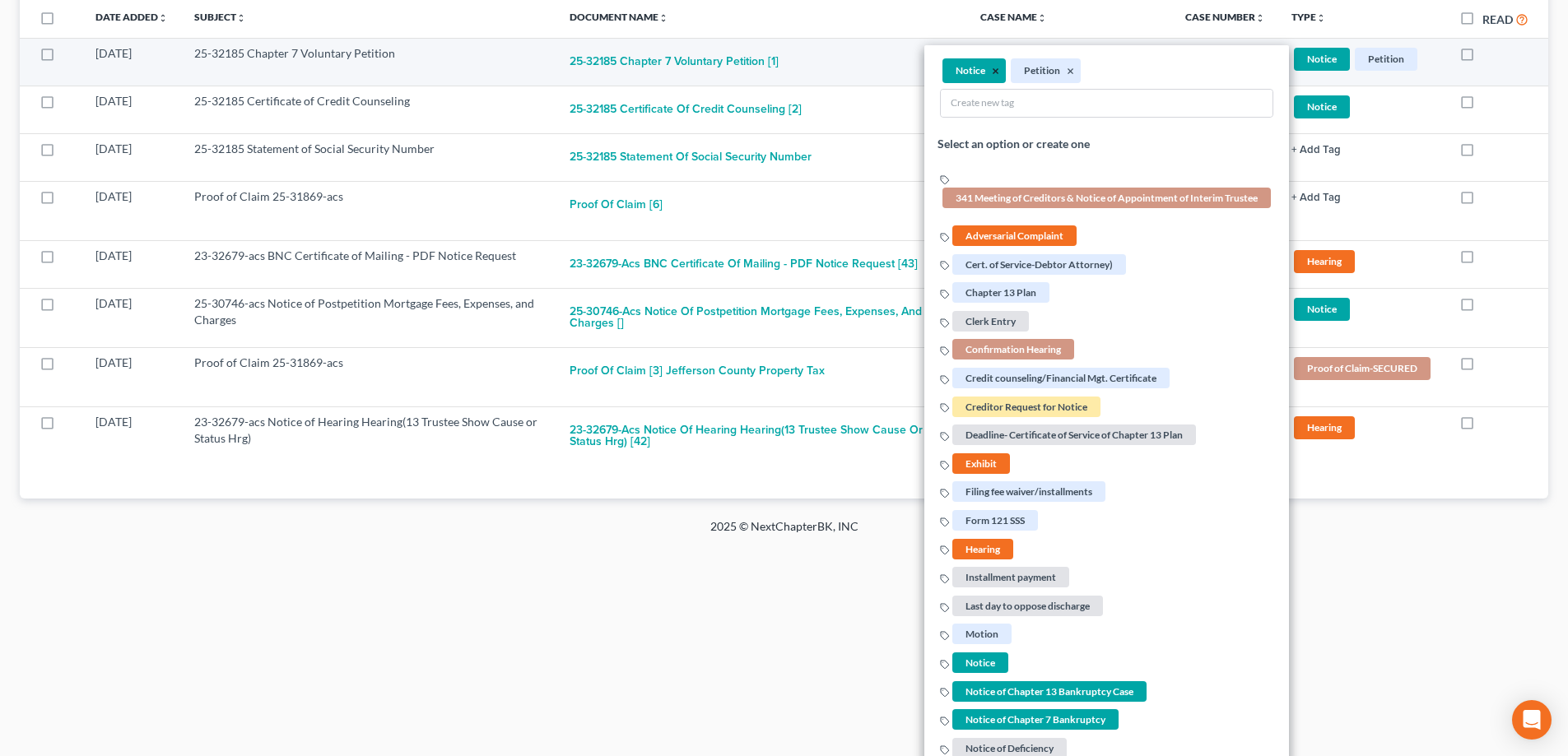
click at [993, 71] on button "×" at bounding box center [995, 72] width 7 height 15
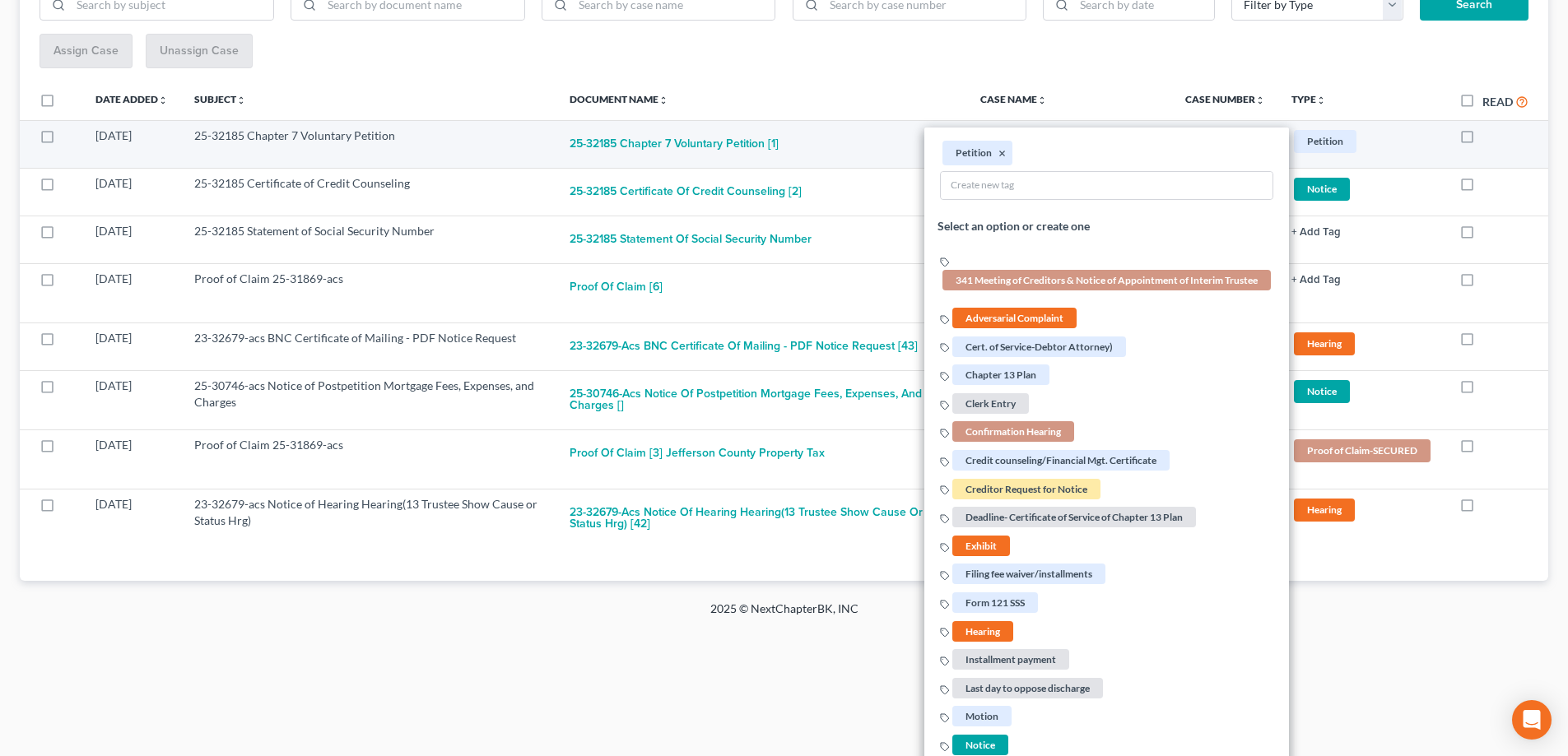
click at [751, 630] on html "Home New Case Client Portal Directory Cases DebtorCC Payments B&B Law Offices, …" at bounding box center [784, 185] width 1568 height 891
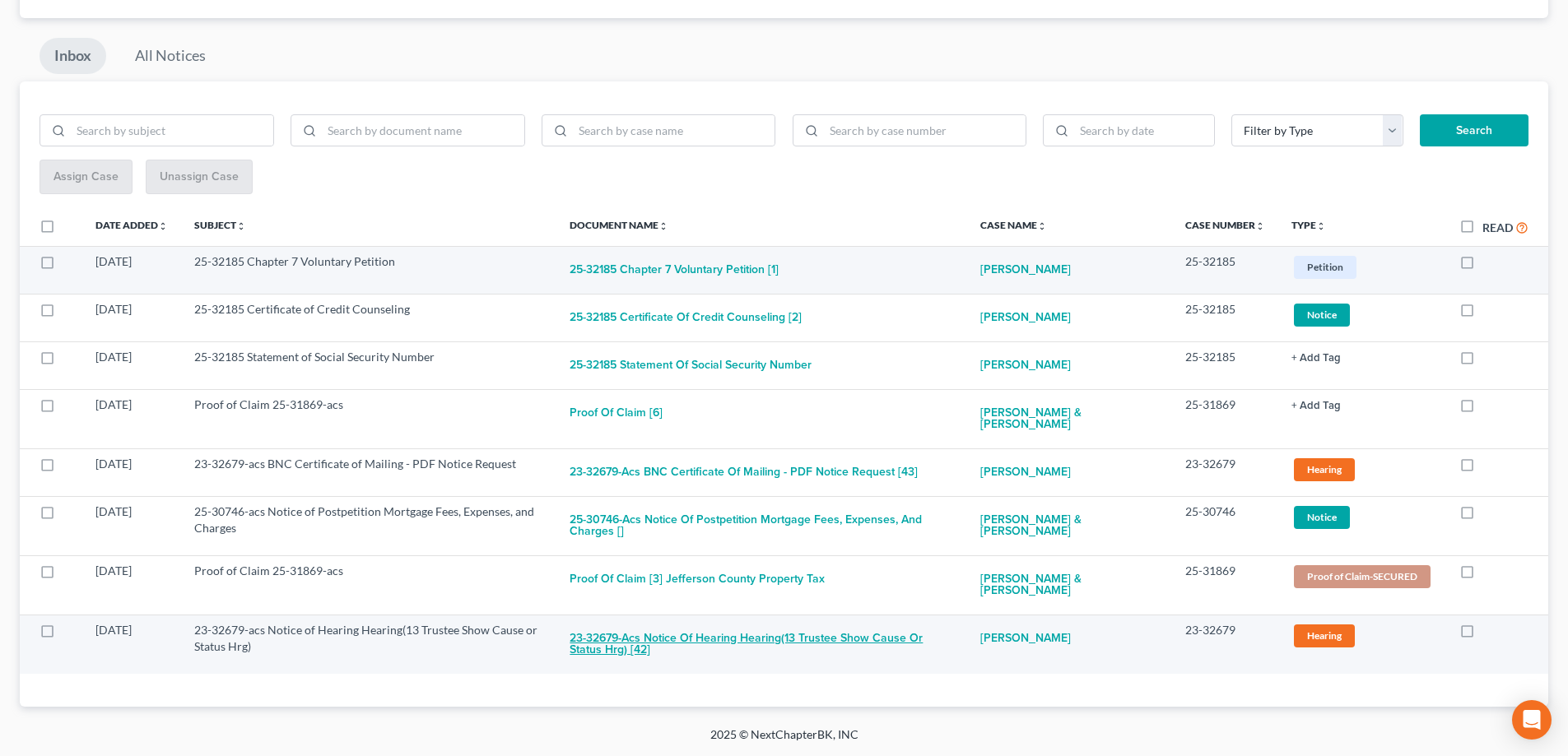
scroll to position [134, 0]
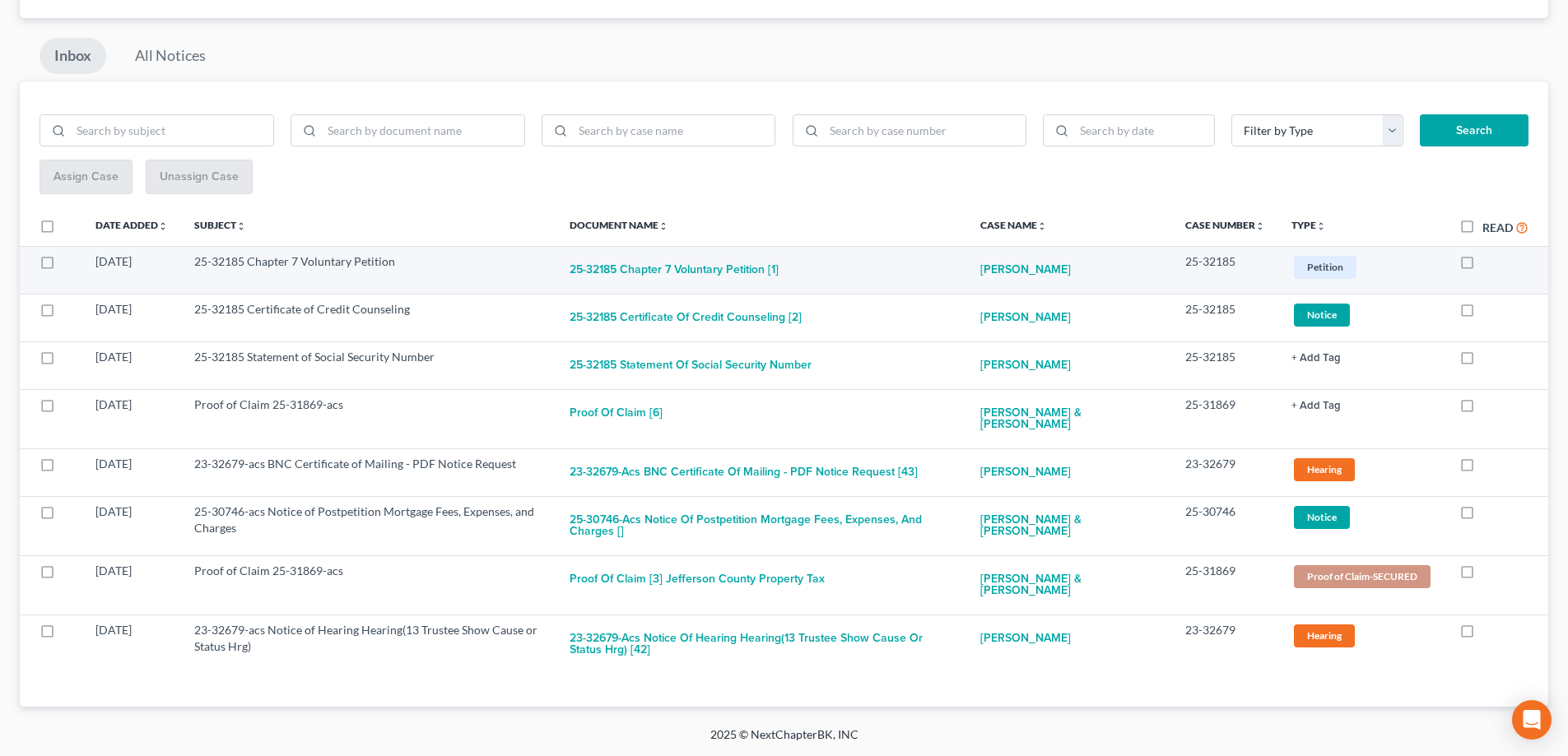
click at [1482, 266] on label at bounding box center [1482, 266] width 0 height 0
click at [1489, 261] on input "checkbox" at bounding box center [1495, 259] width 11 height 11
checkbox input "true"
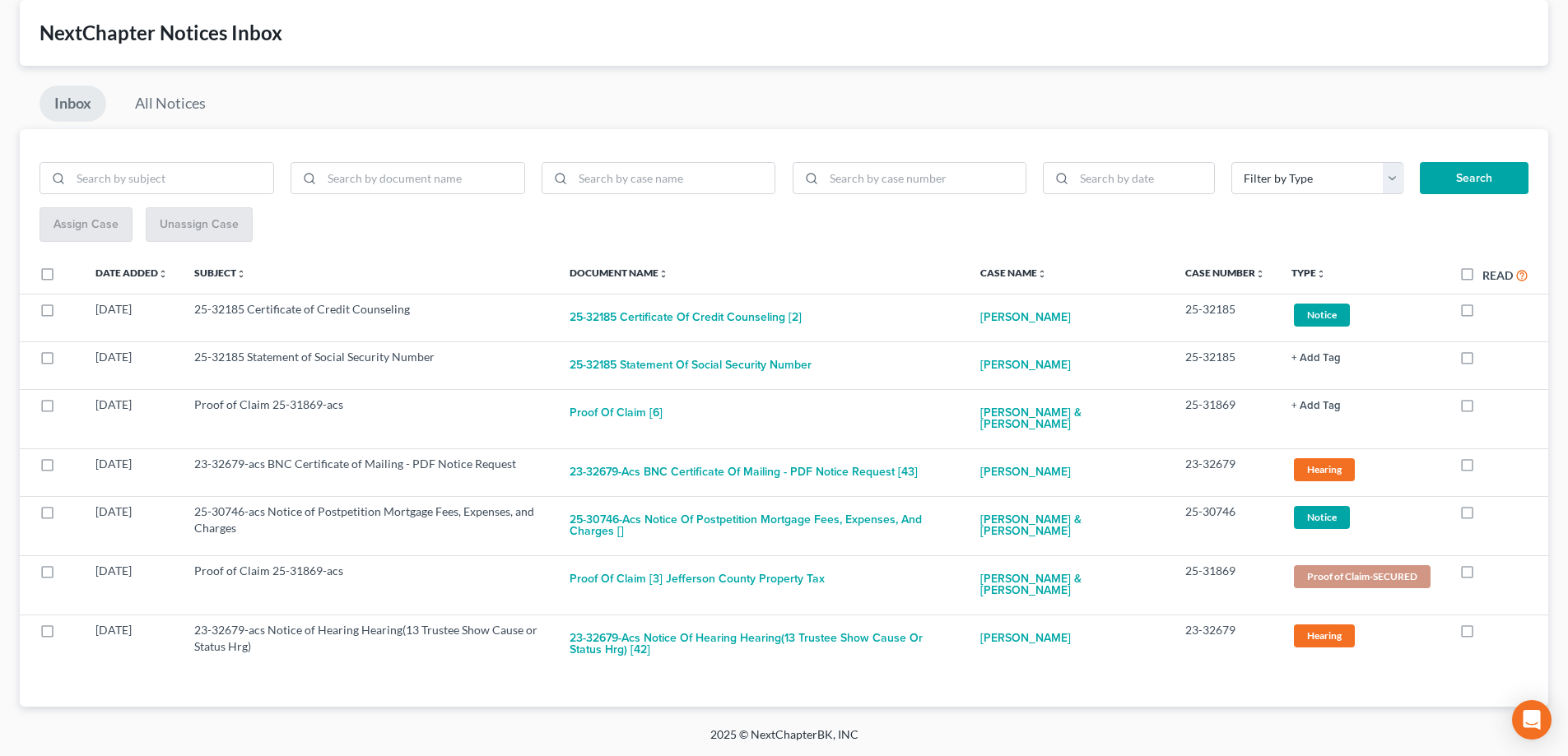
scroll to position [86, 0]
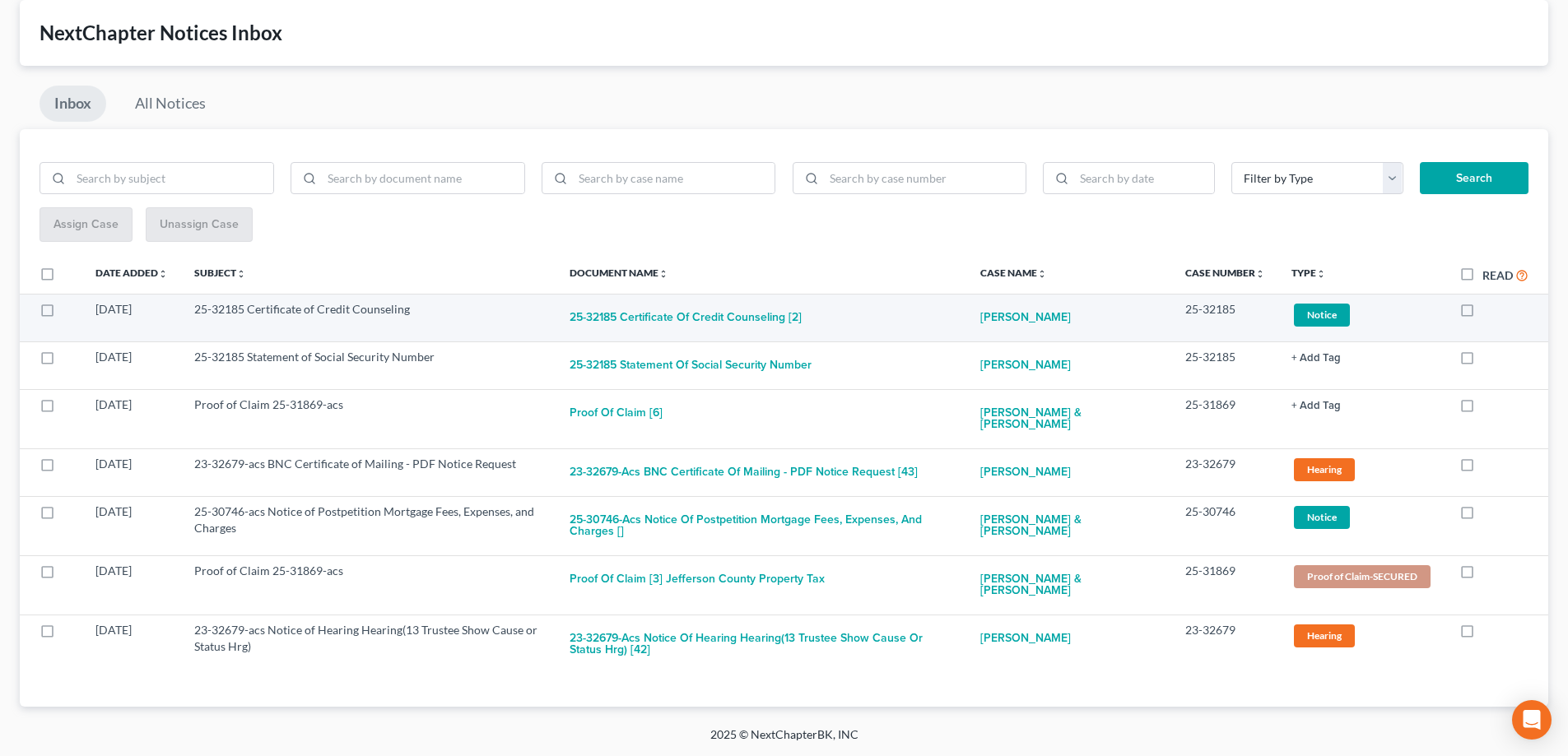
click at [1309, 320] on span "Notice" at bounding box center [1321, 315] width 56 height 22
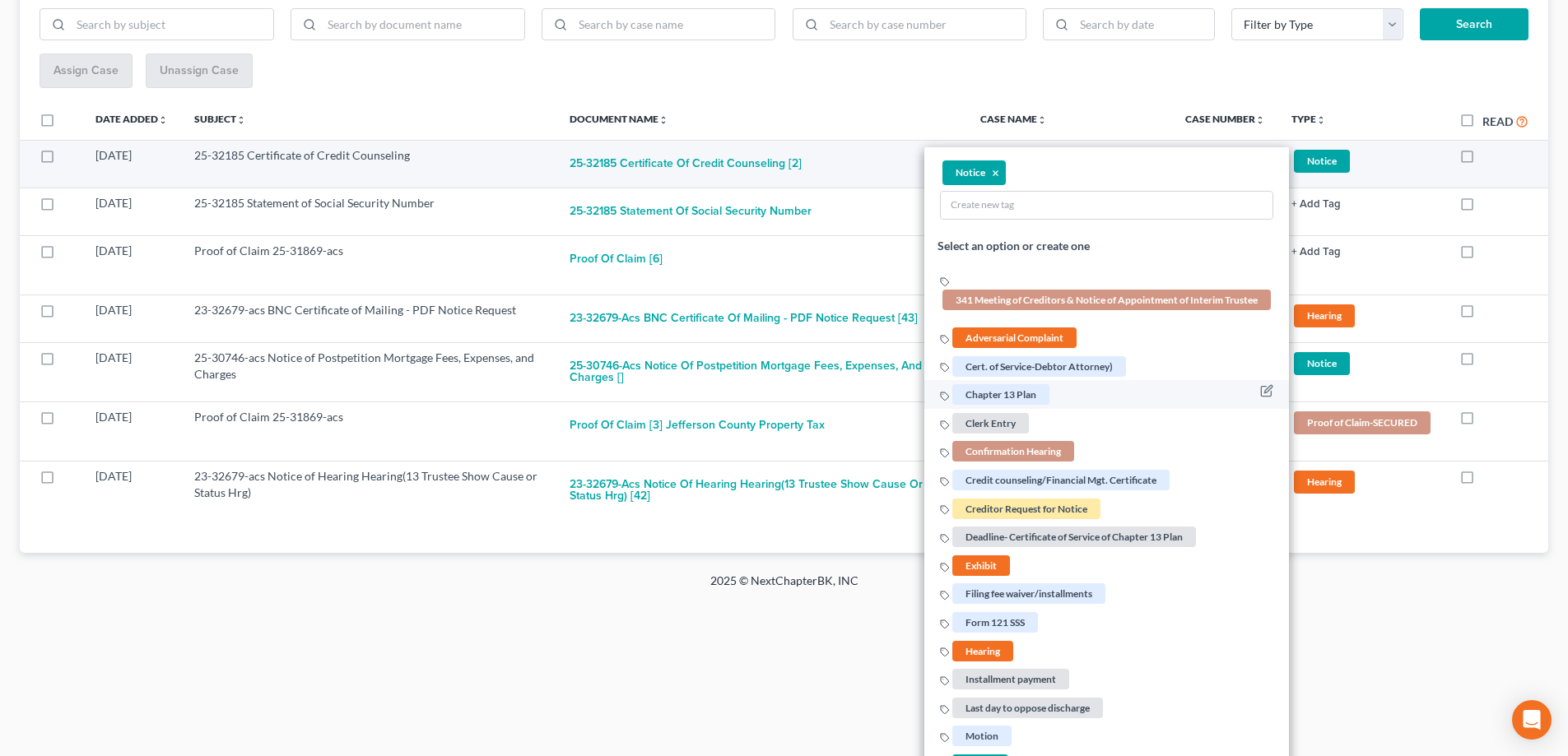
scroll to position [251, 0]
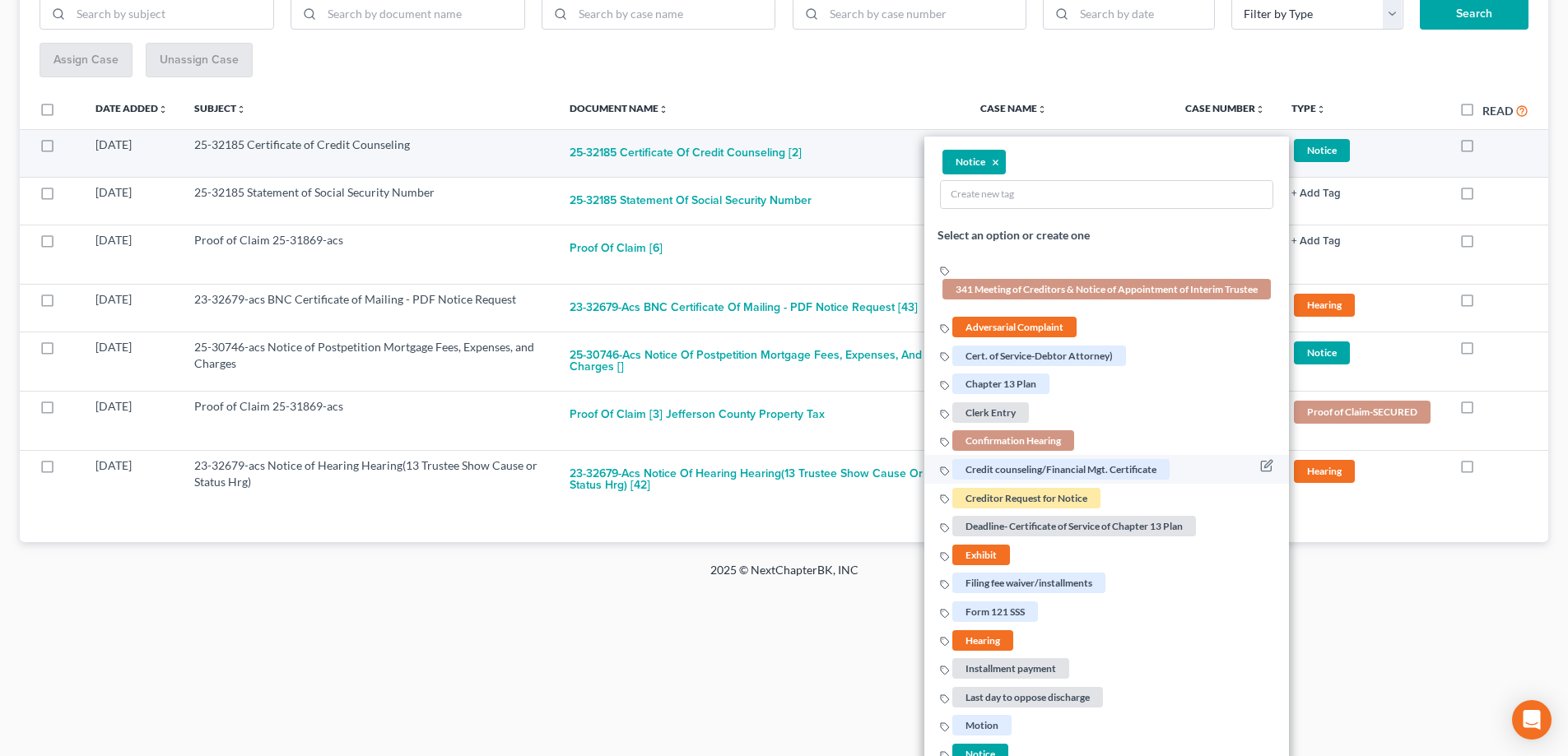
click at [1051, 472] on span "Credit counseling/Financial Mgt. Certificate" at bounding box center [1061, 470] width 217 height 20
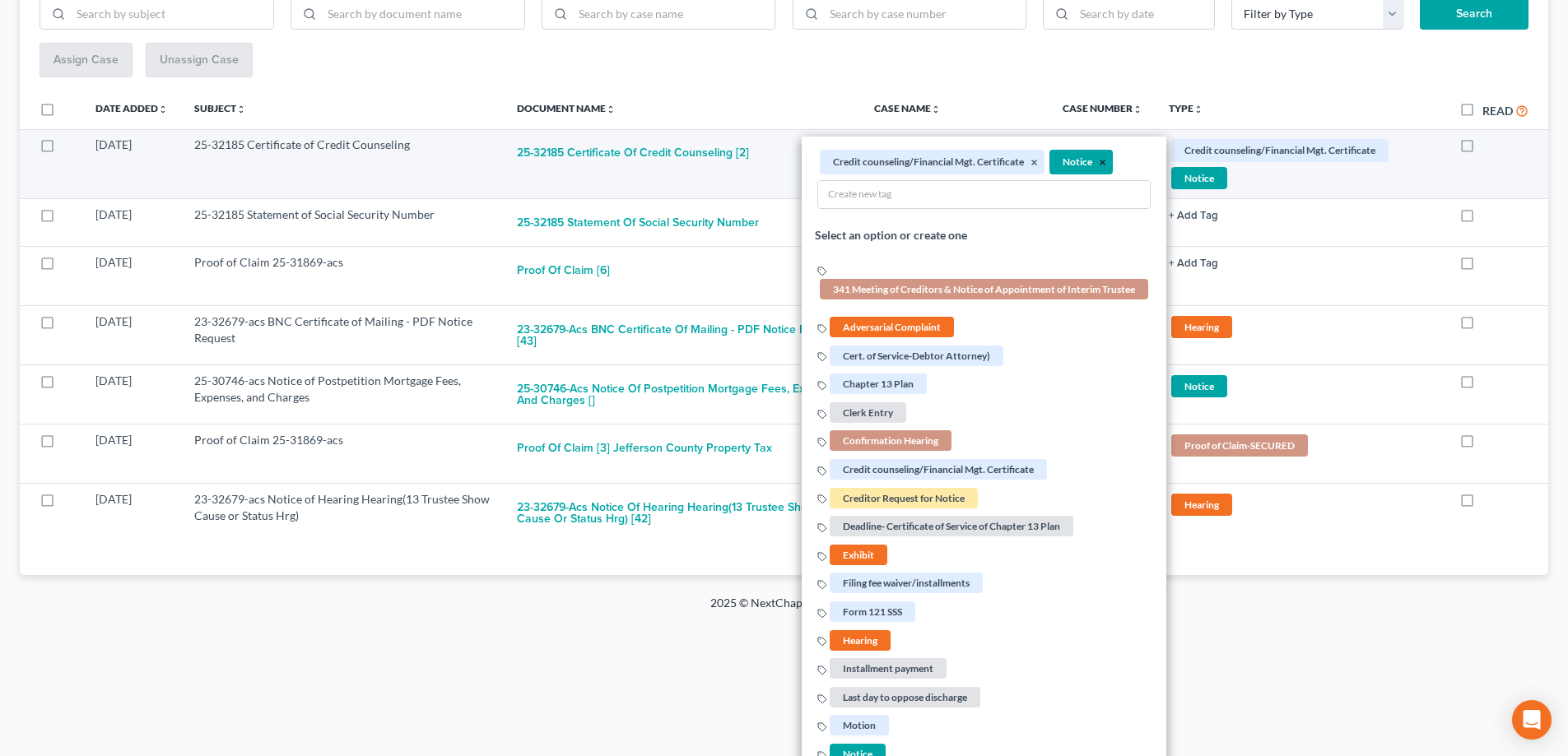
click at [1101, 164] on button "×" at bounding box center [1102, 163] width 7 height 15
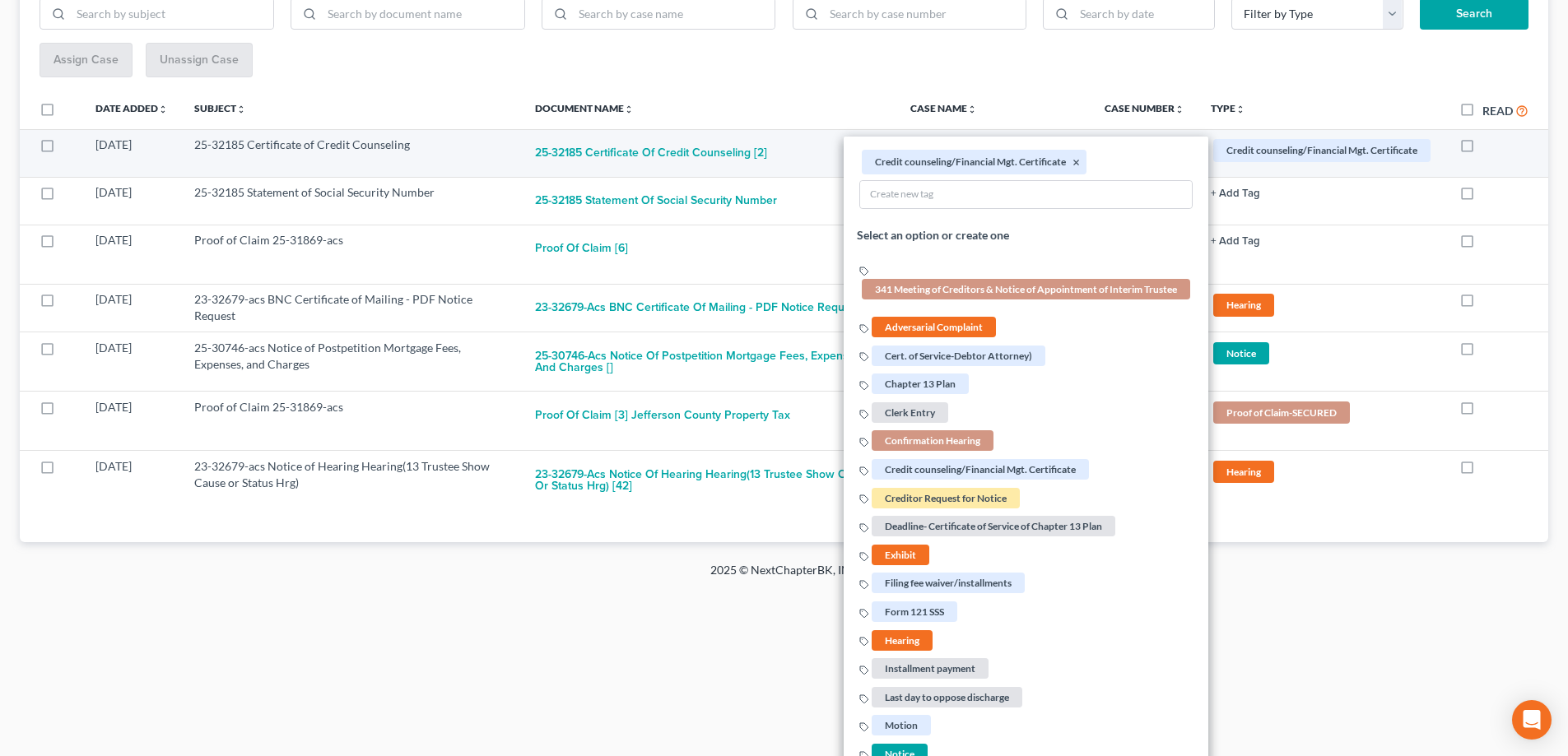
click at [1060, 83] on div "Filter by Type 341 Meeting of Creditors & Notice of Appointment of Interim Trus…" at bounding box center [784, 253] width 1529 height 578
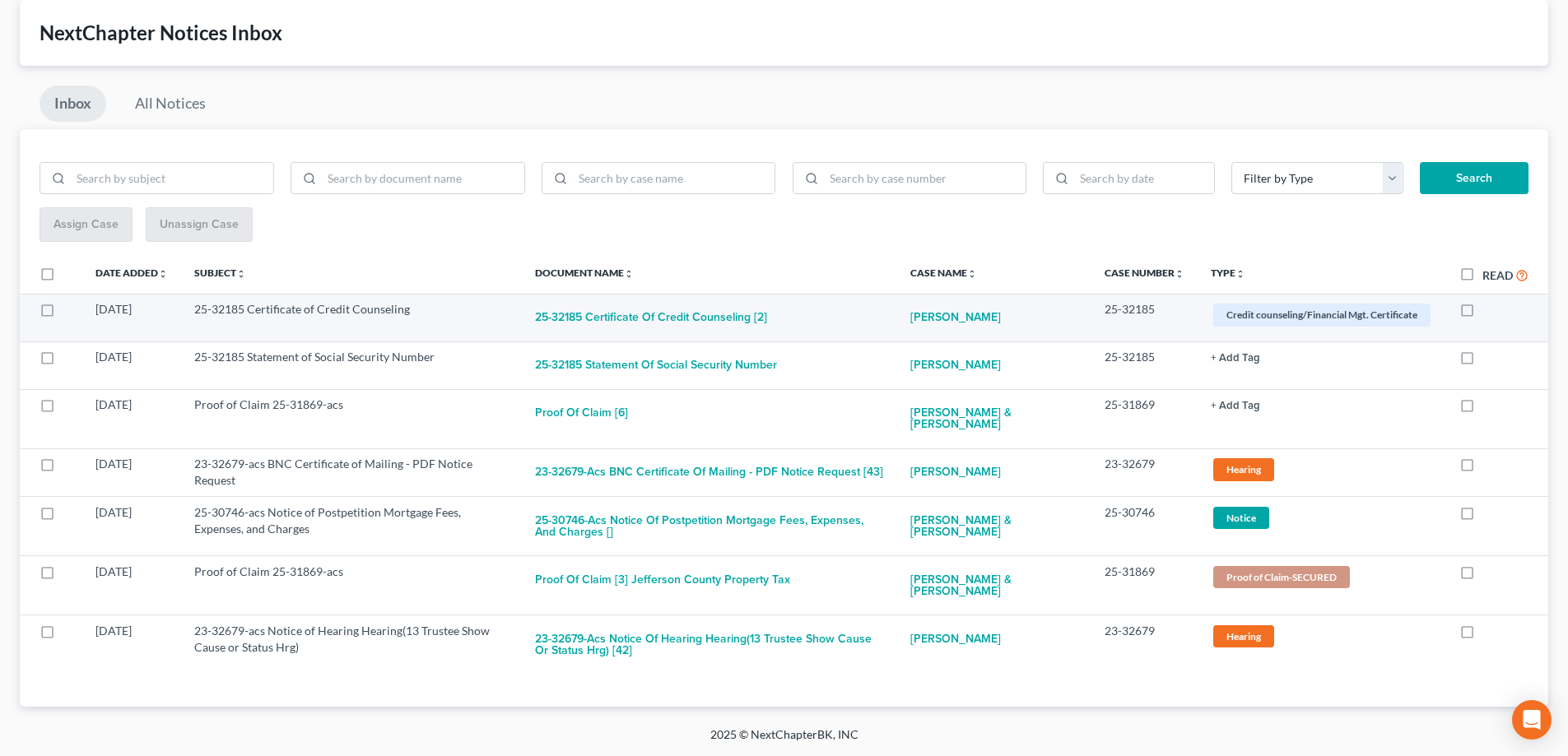
scroll to position [86, 0]
click at [1482, 314] on label at bounding box center [1482, 314] width 0 height 0
click at [1489, 312] on input "checkbox" at bounding box center [1495, 306] width 11 height 11
checkbox input "true"
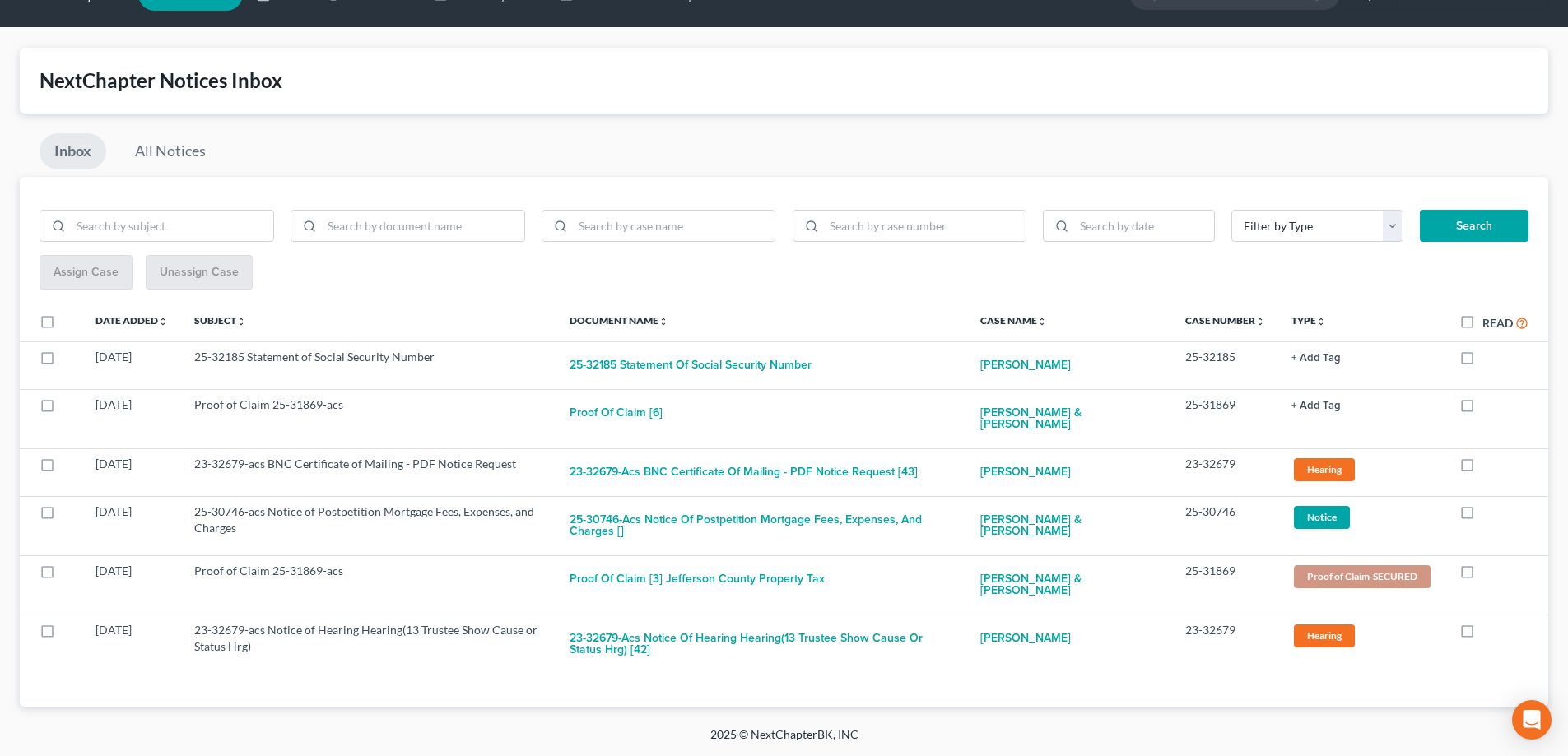
scroll to position [39, 0]
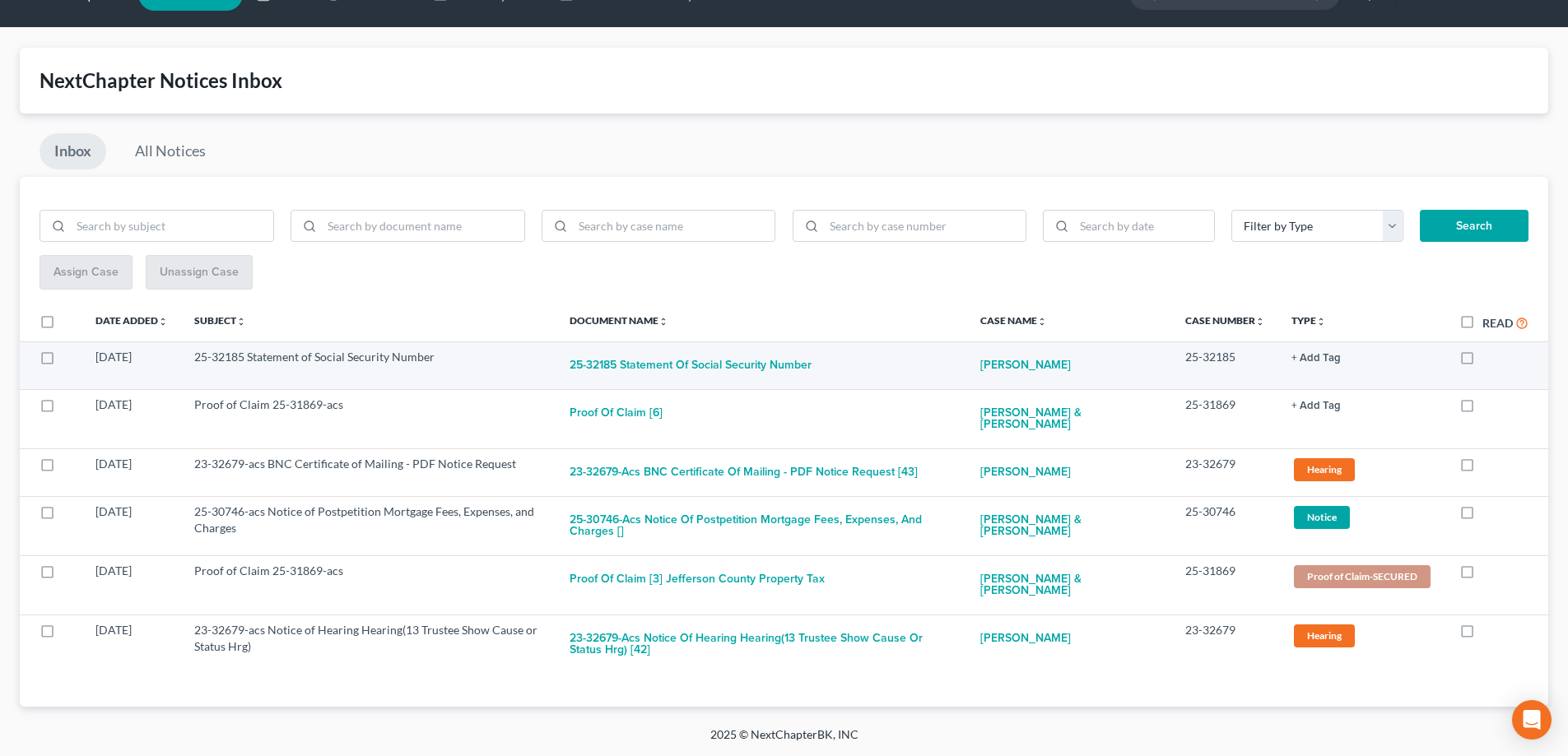
click at [1303, 355] on button "+ Add Tag" at bounding box center [1316, 359] width 50 height 11
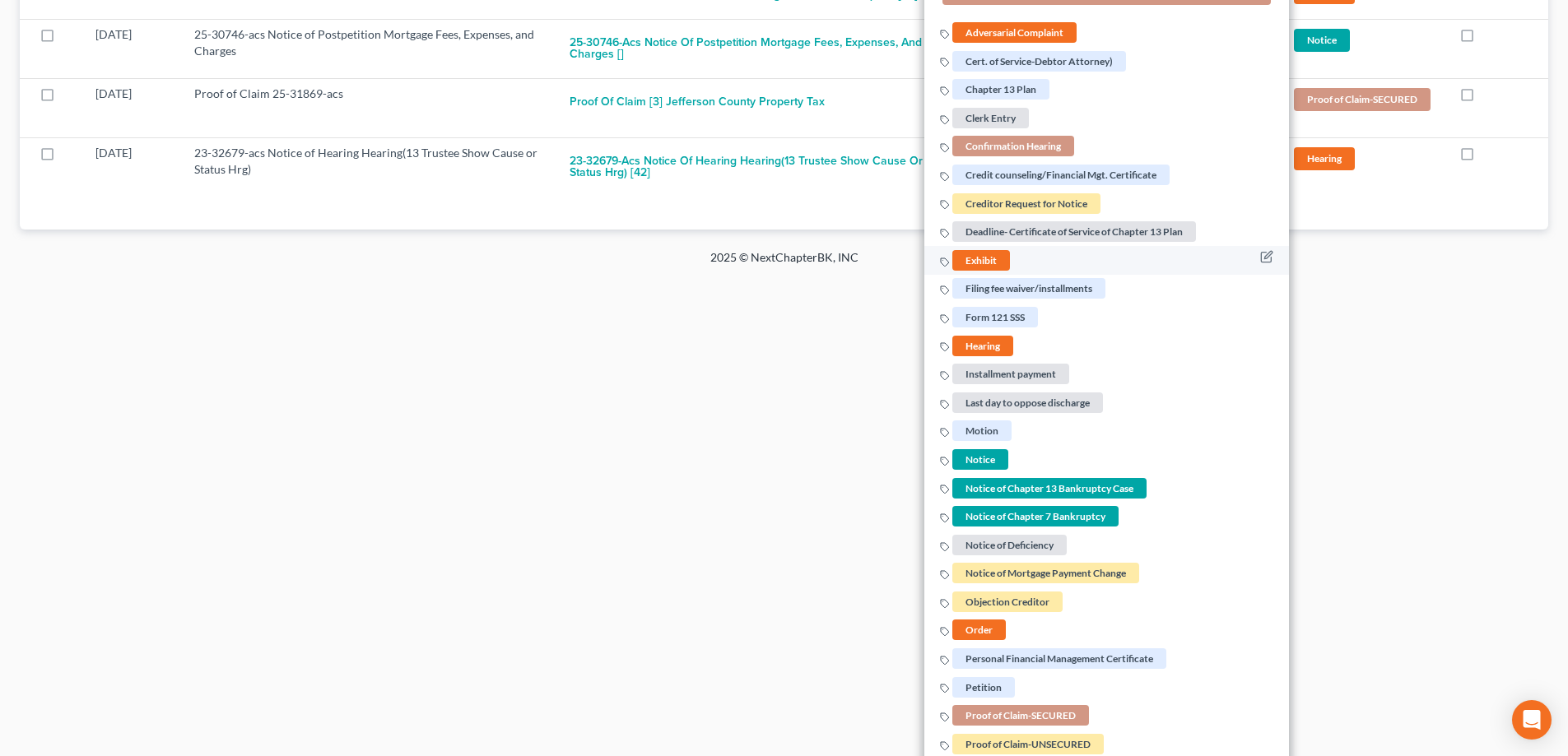
scroll to position [477, 0]
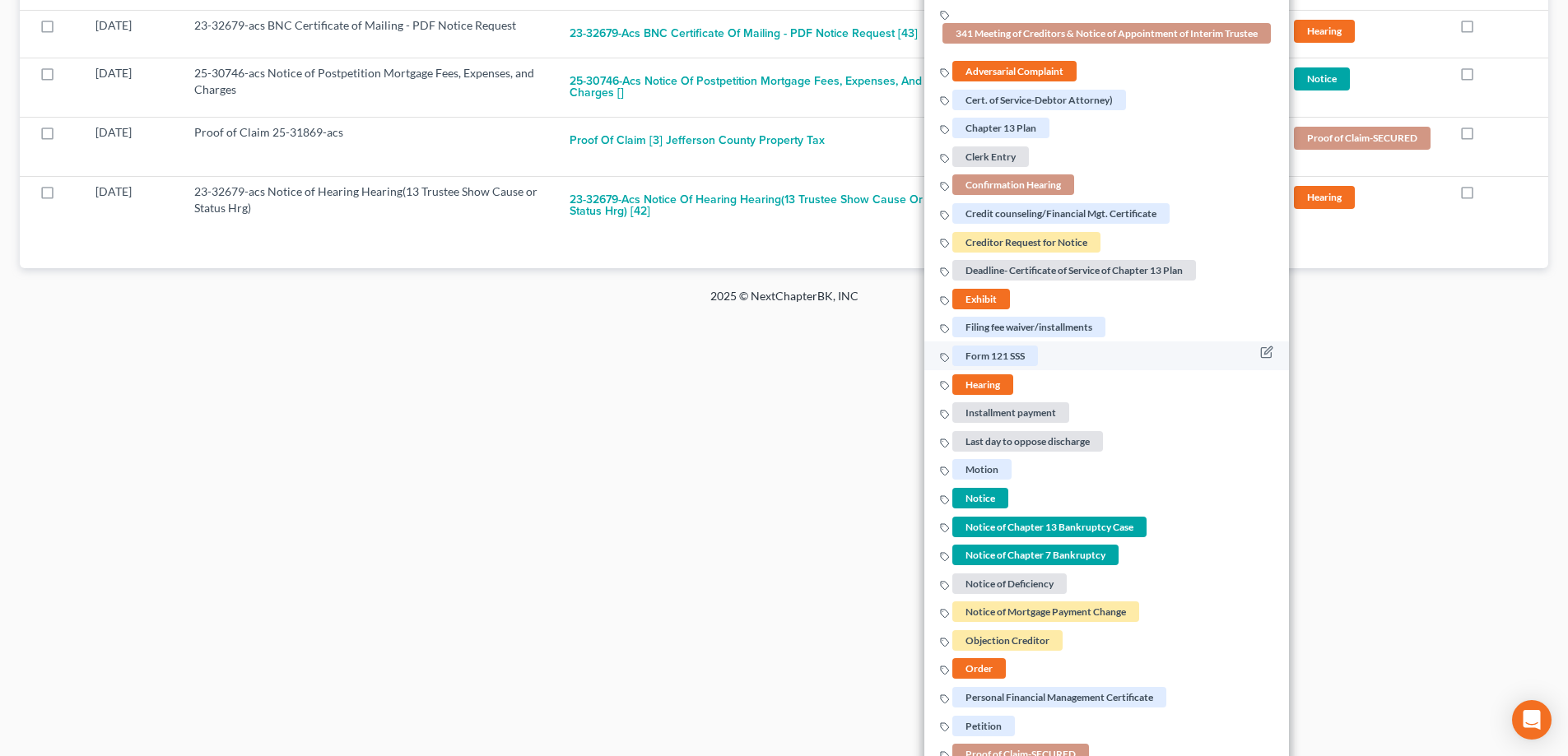
click at [989, 359] on span "Form 121 SSS" at bounding box center [995, 356] width 85 height 20
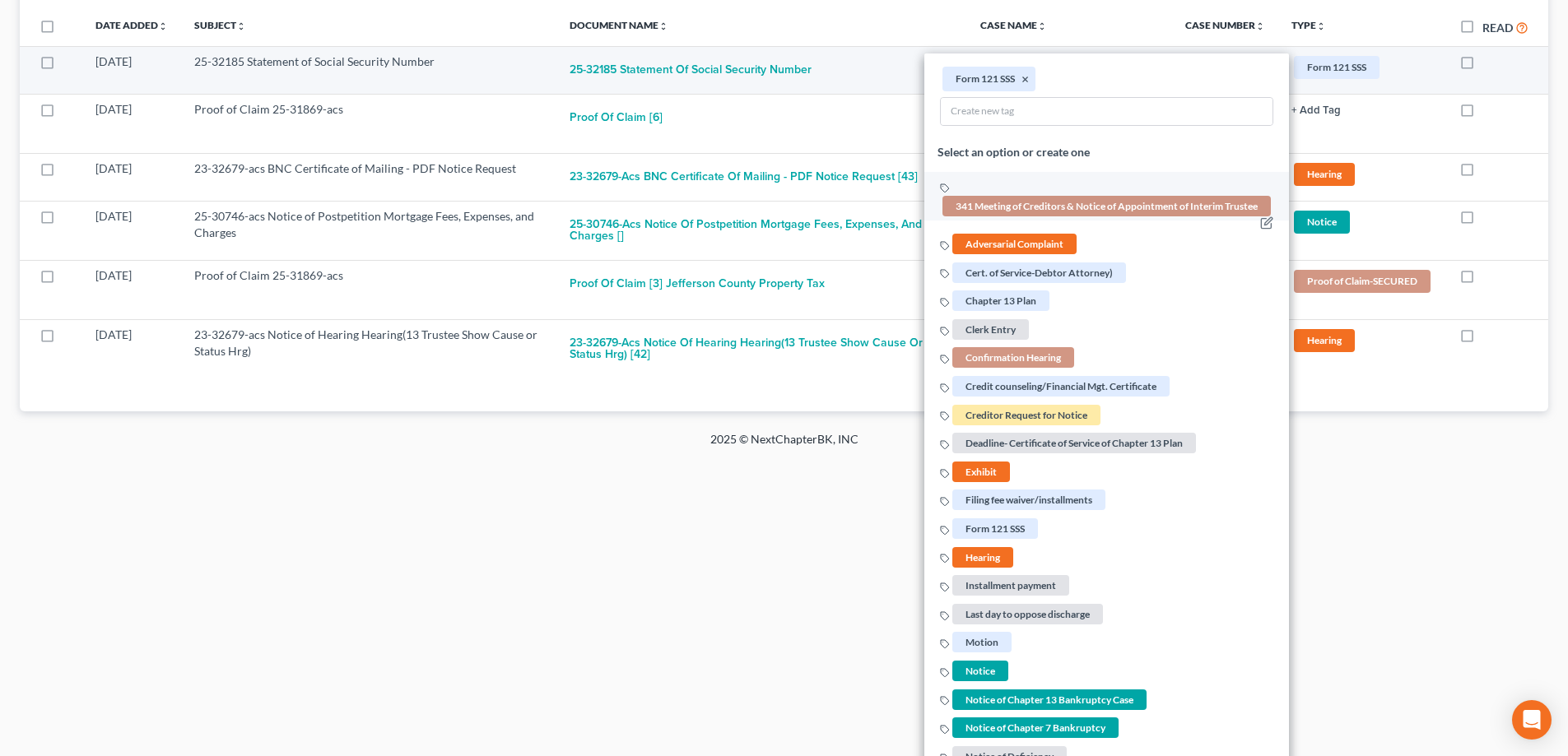
scroll to position [148, 0]
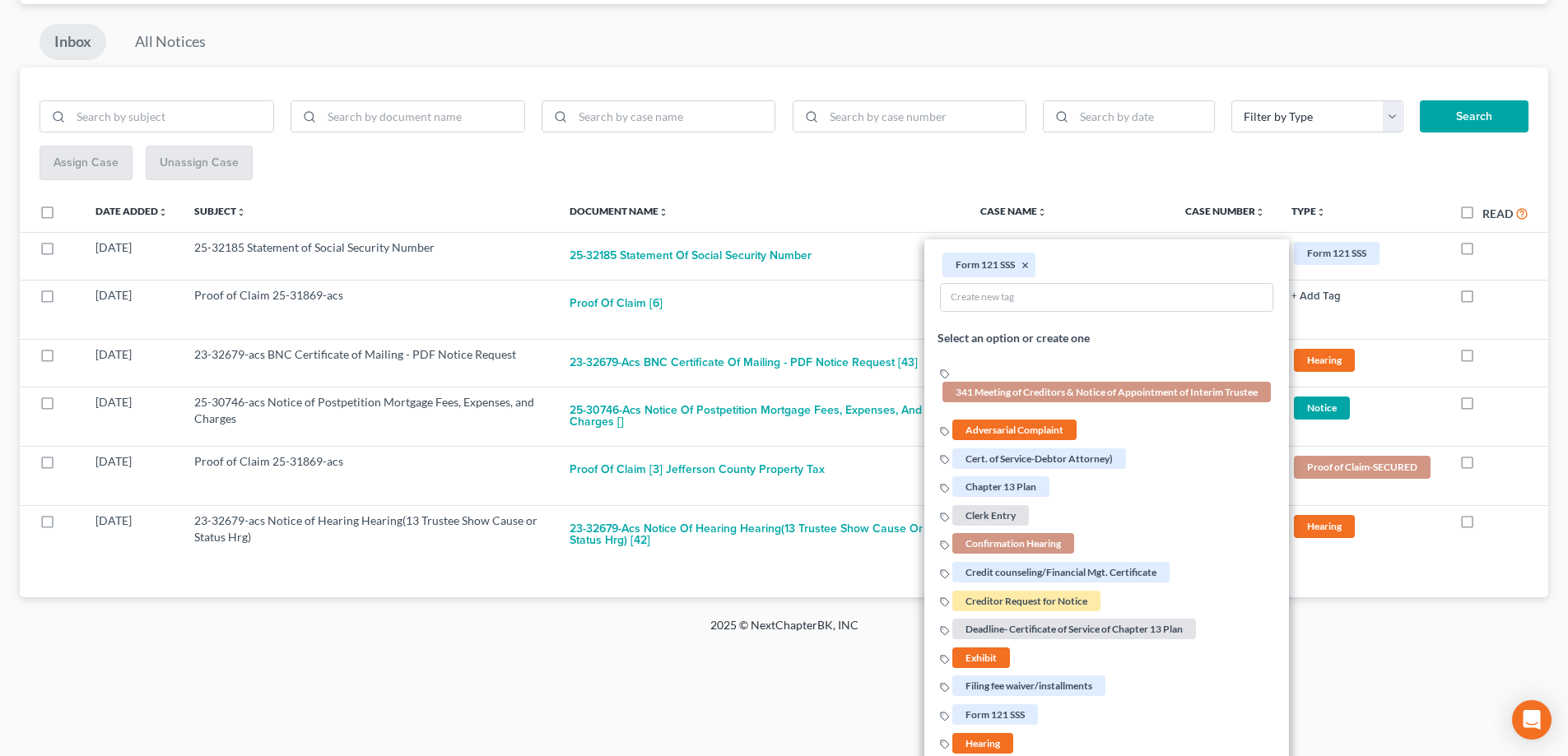
drag, startPoint x: 1043, startPoint y: 165, endPoint x: 1075, endPoint y: 170, distance: 32.4
click at [1044, 164] on div "Assign Case Unassign Case" at bounding box center [784, 163] width 1489 height 36
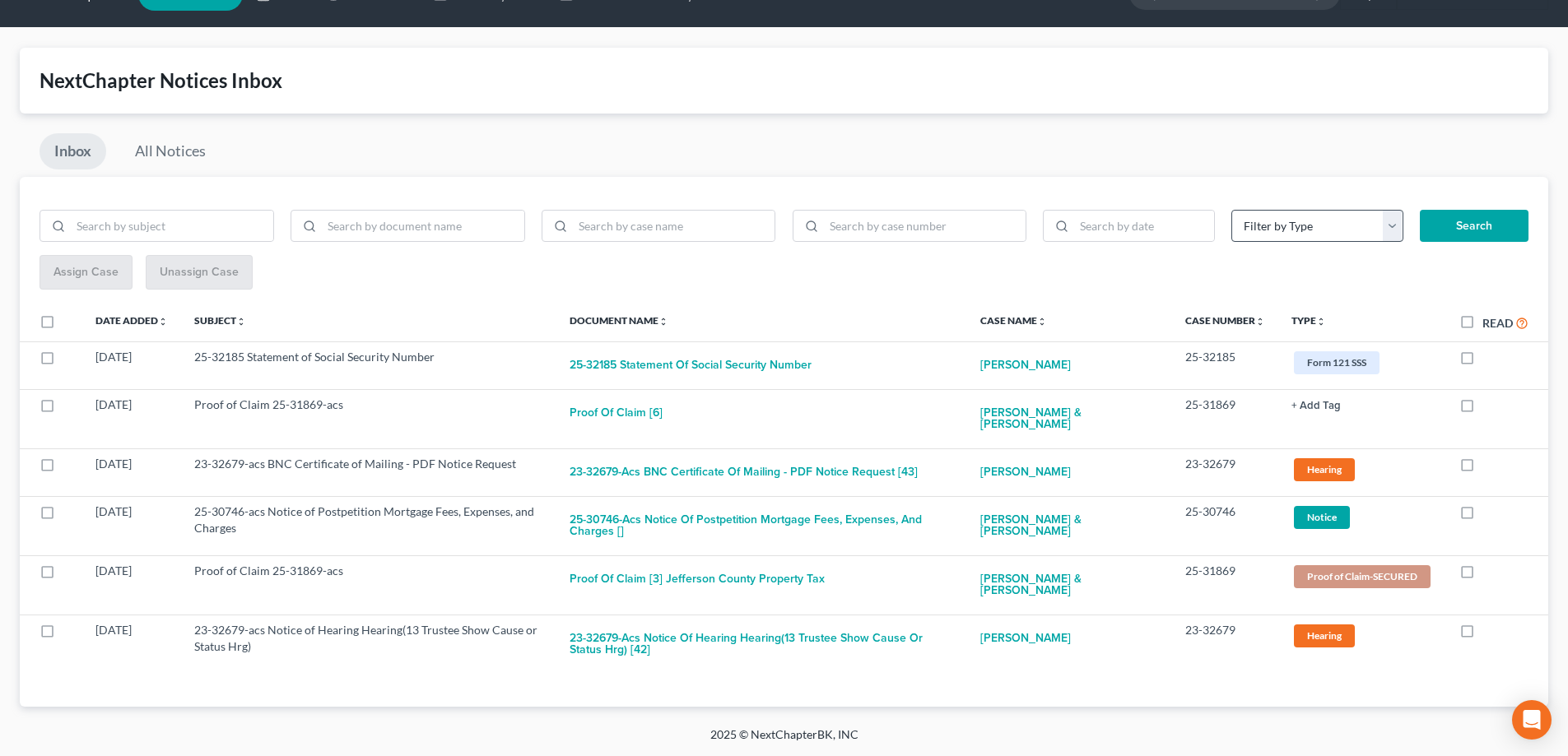
scroll to position [39, 0]
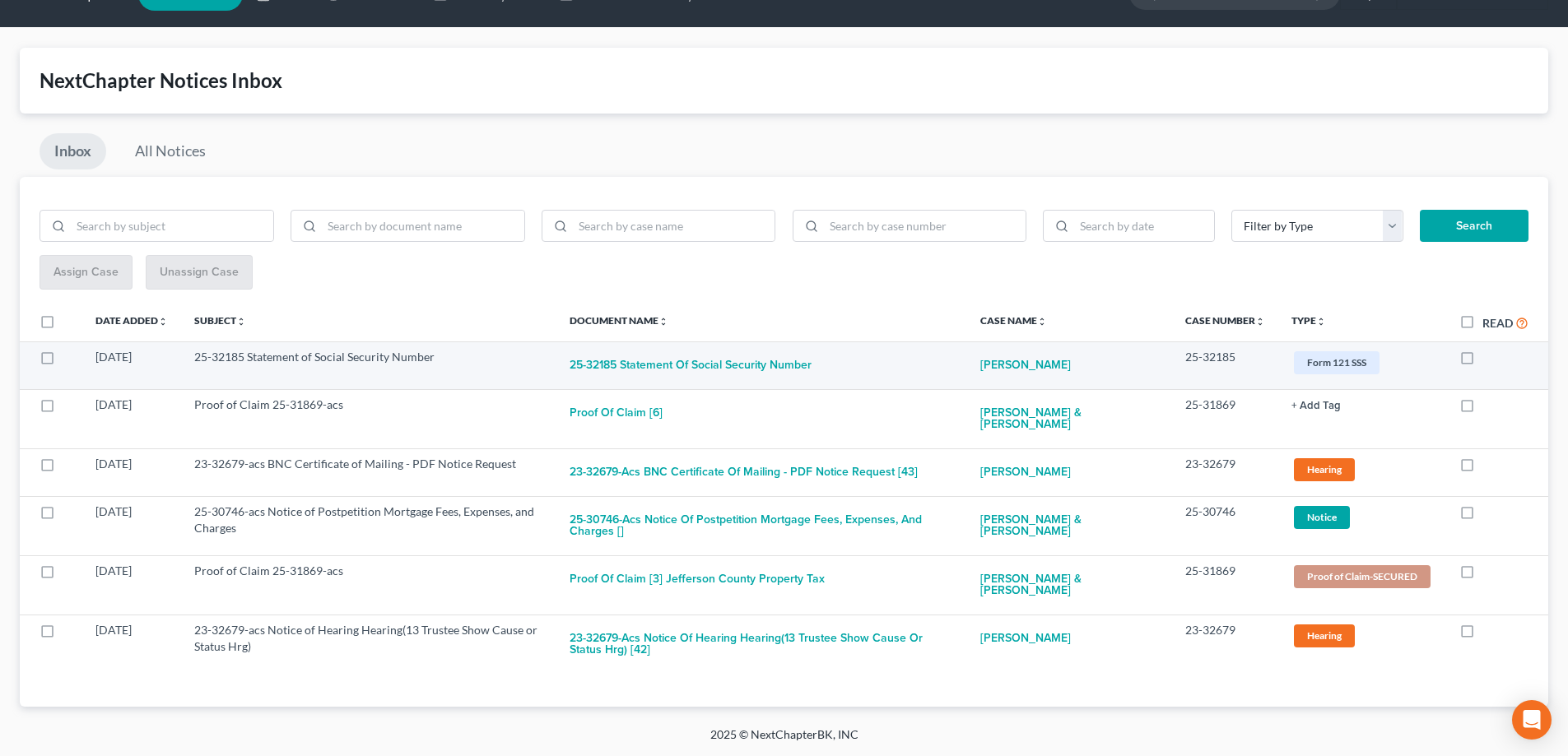
click at [1482, 361] on label at bounding box center [1482, 361] width 0 height 0
click at [1489, 357] on input "checkbox" at bounding box center [1495, 354] width 11 height 11
checkbox input "true"
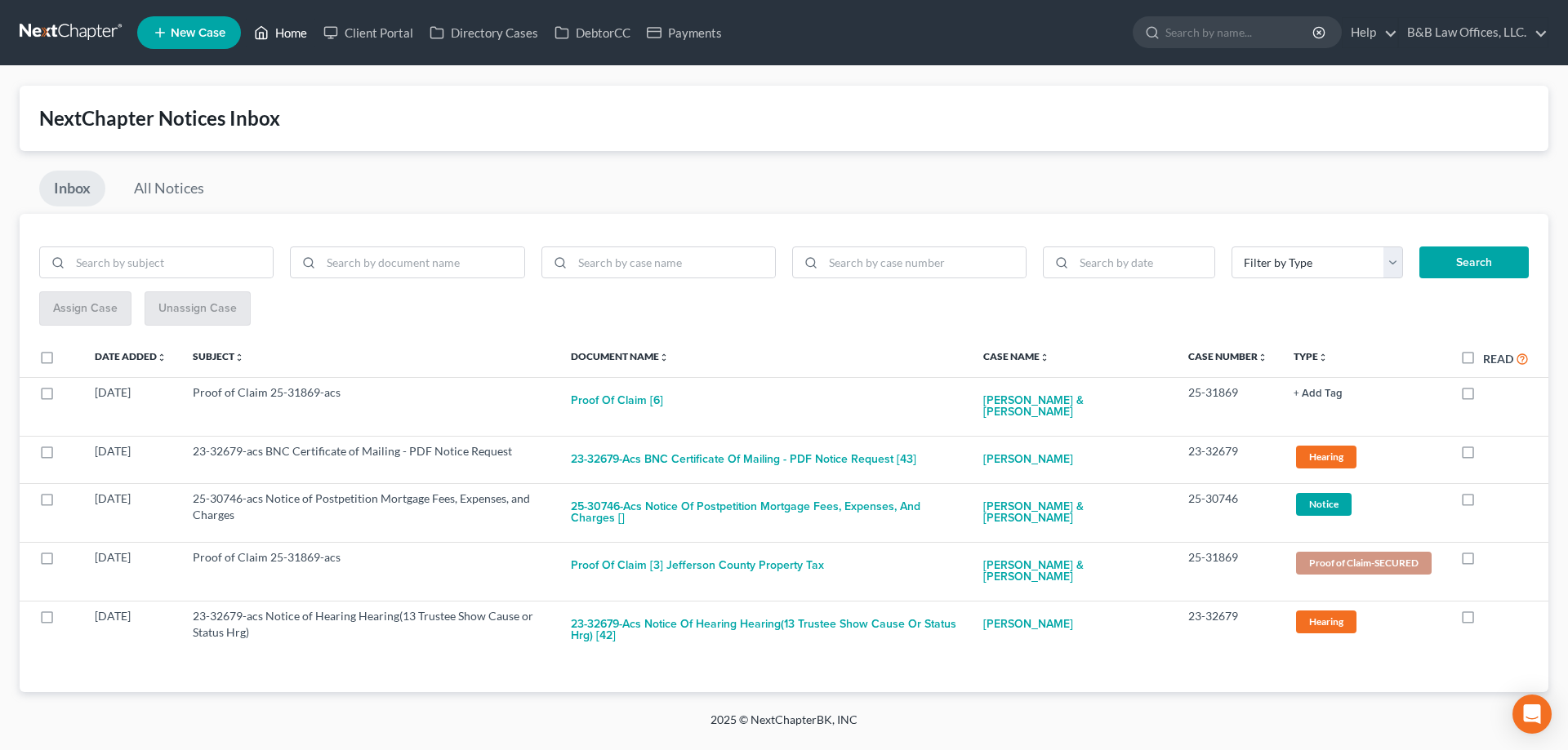
click at [292, 35] on link "Home" at bounding box center [280, 33] width 69 height 29
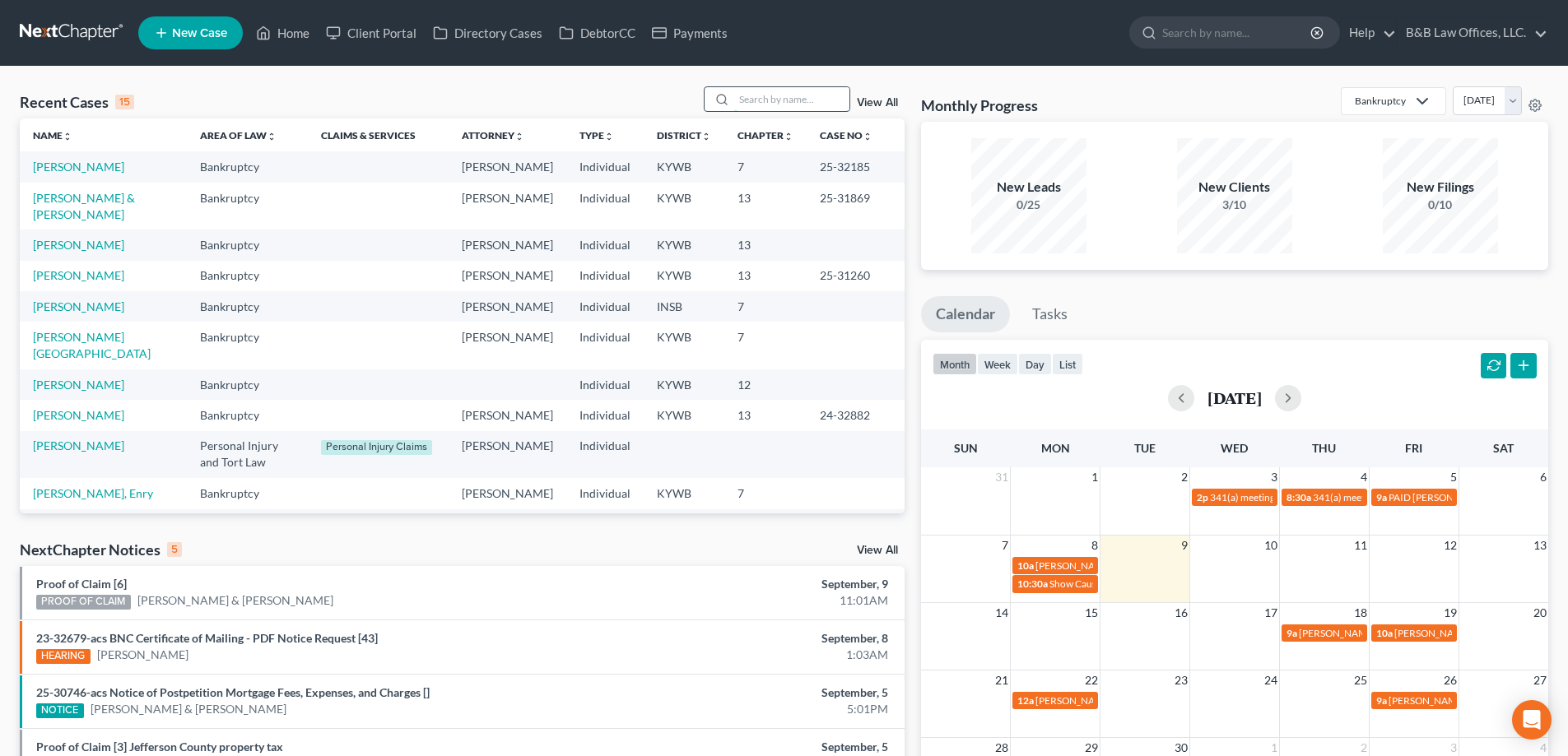
click at [796, 105] on input "search" at bounding box center [792, 99] width 116 height 24
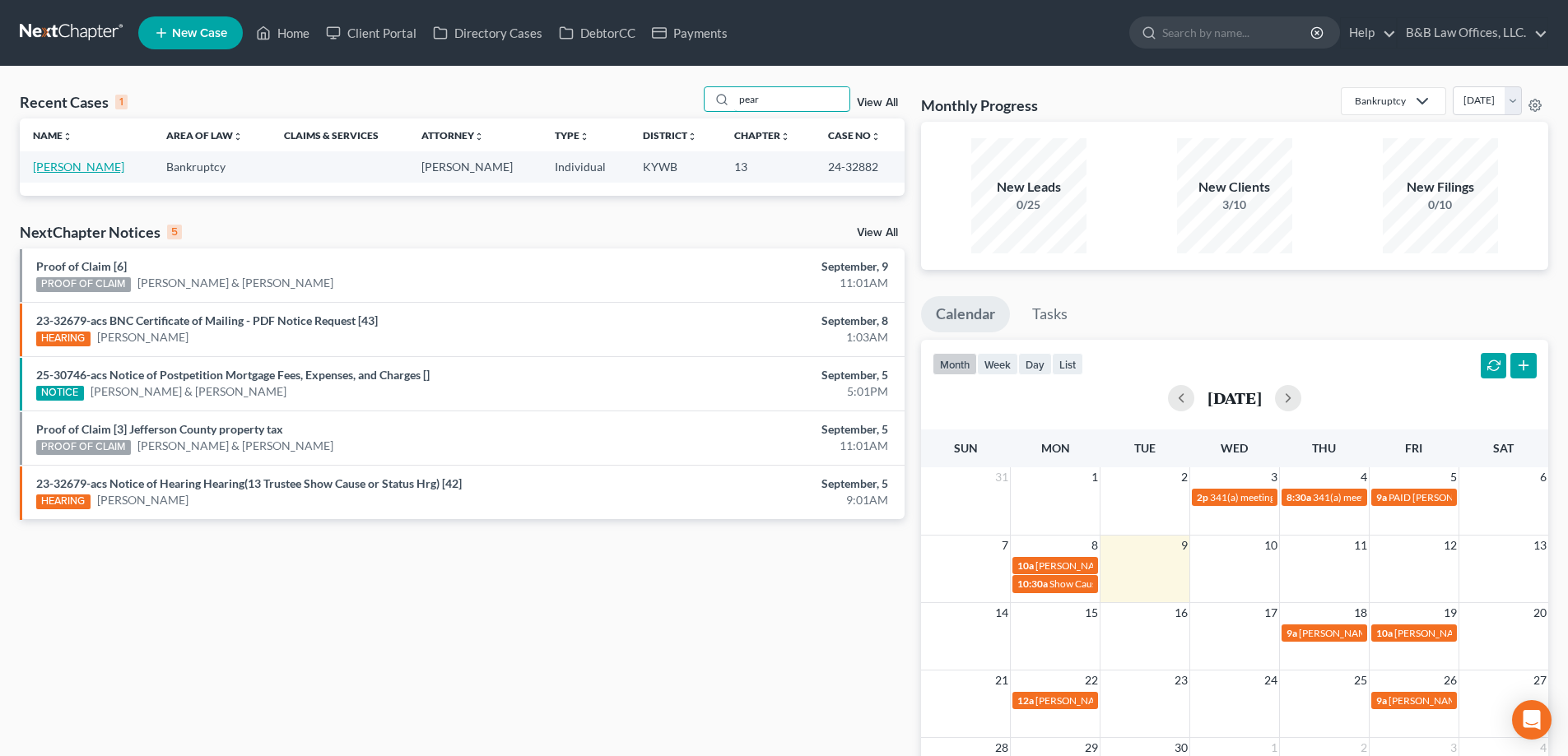
type input "pear"
click at [83, 166] on link "Alexander, Pearl" at bounding box center [79, 166] width 92 height 14
select select "2"
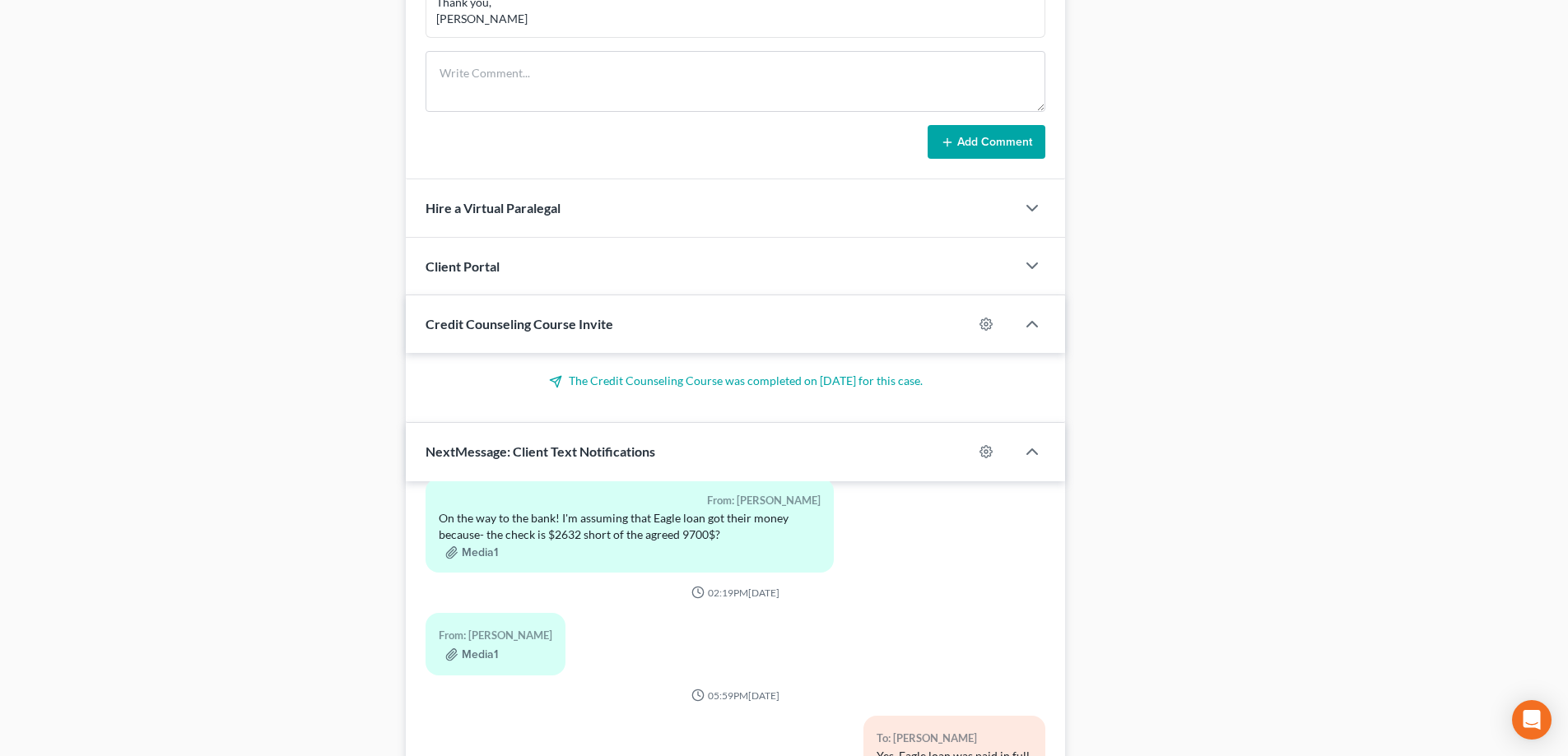
scroll to position [1340, 0]
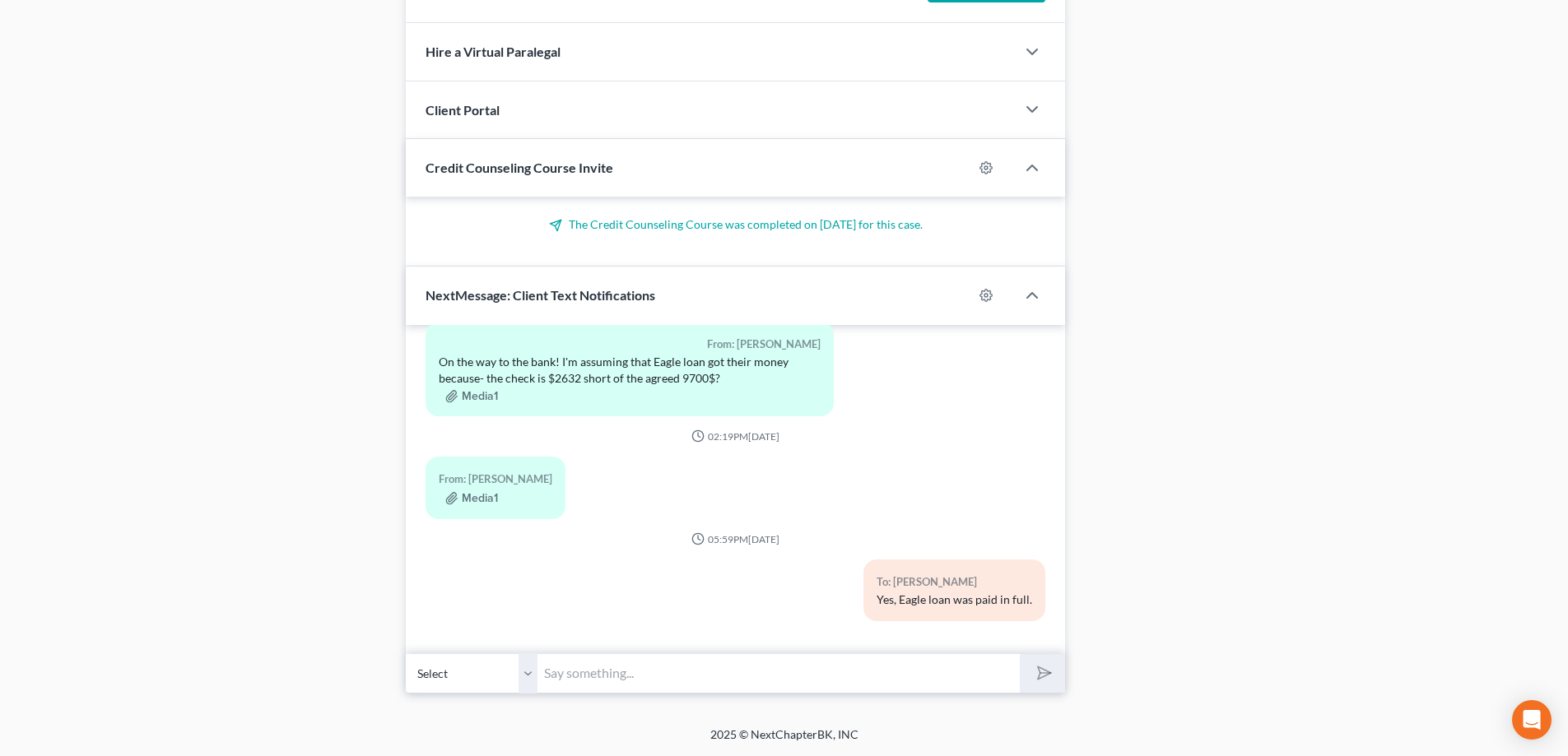
click at [655, 673] on input "text" at bounding box center [779, 673] width 483 height 40
click at [962, 693] on input "eI just tried to log into L&N and got a message saying the username &" at bounding box center [779, 673] width 483 height 40
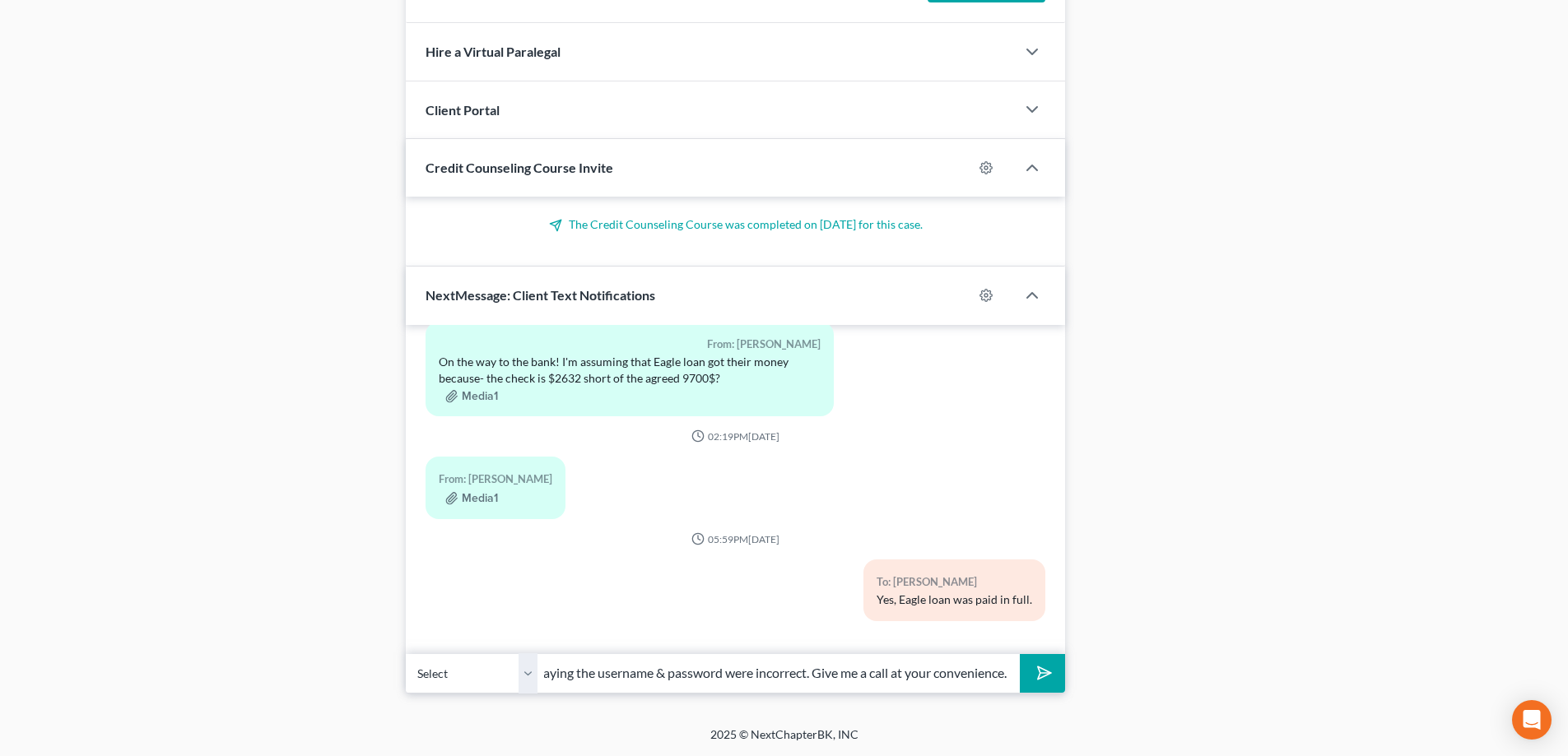
scroll to position [0, 280]
type input "eI just tried to log into L&N and got a message saying the username & password …"
click at [1019, 654] on button "submit" at bounding box center [1041, 673] width 45 height 39
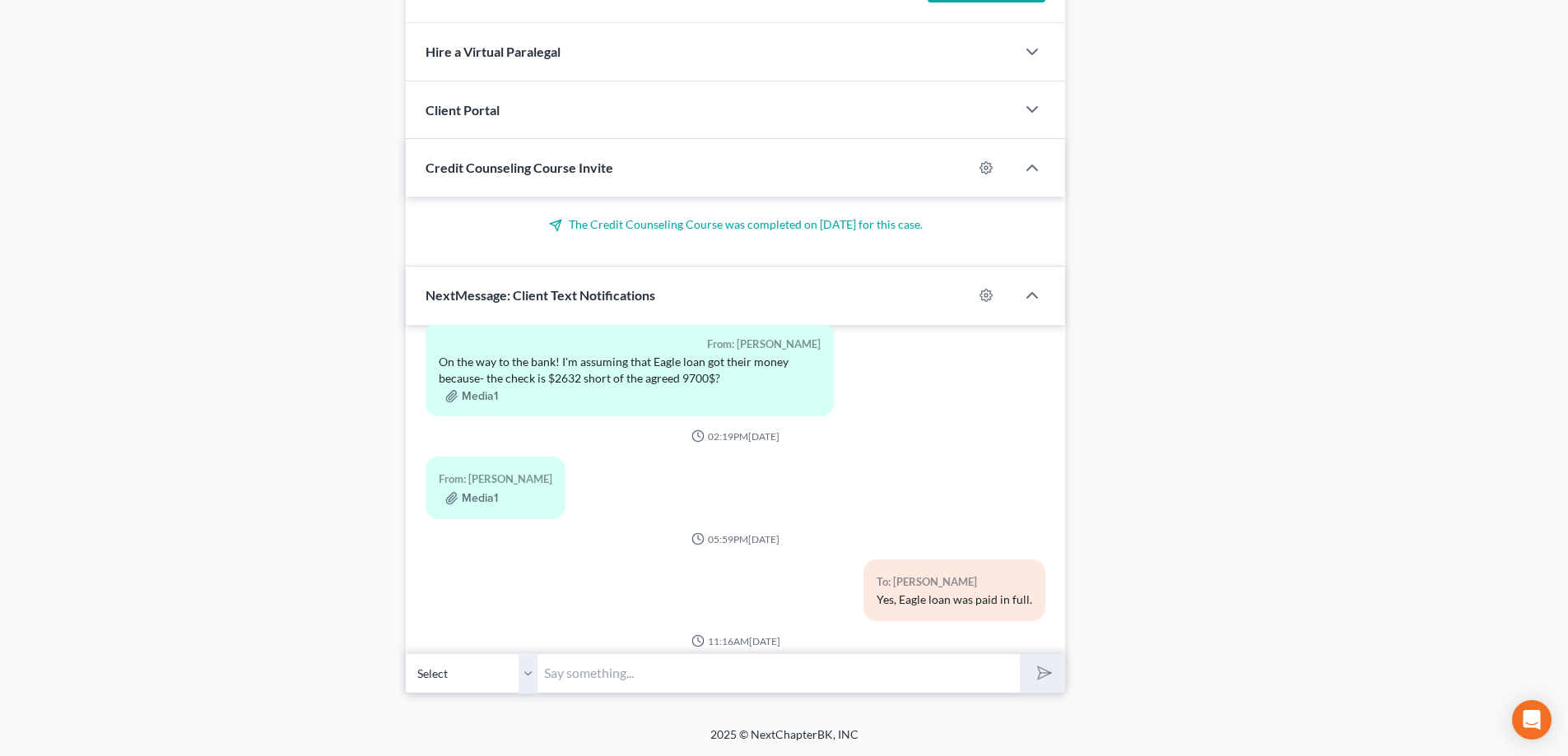
scroll to position [26322, 0]
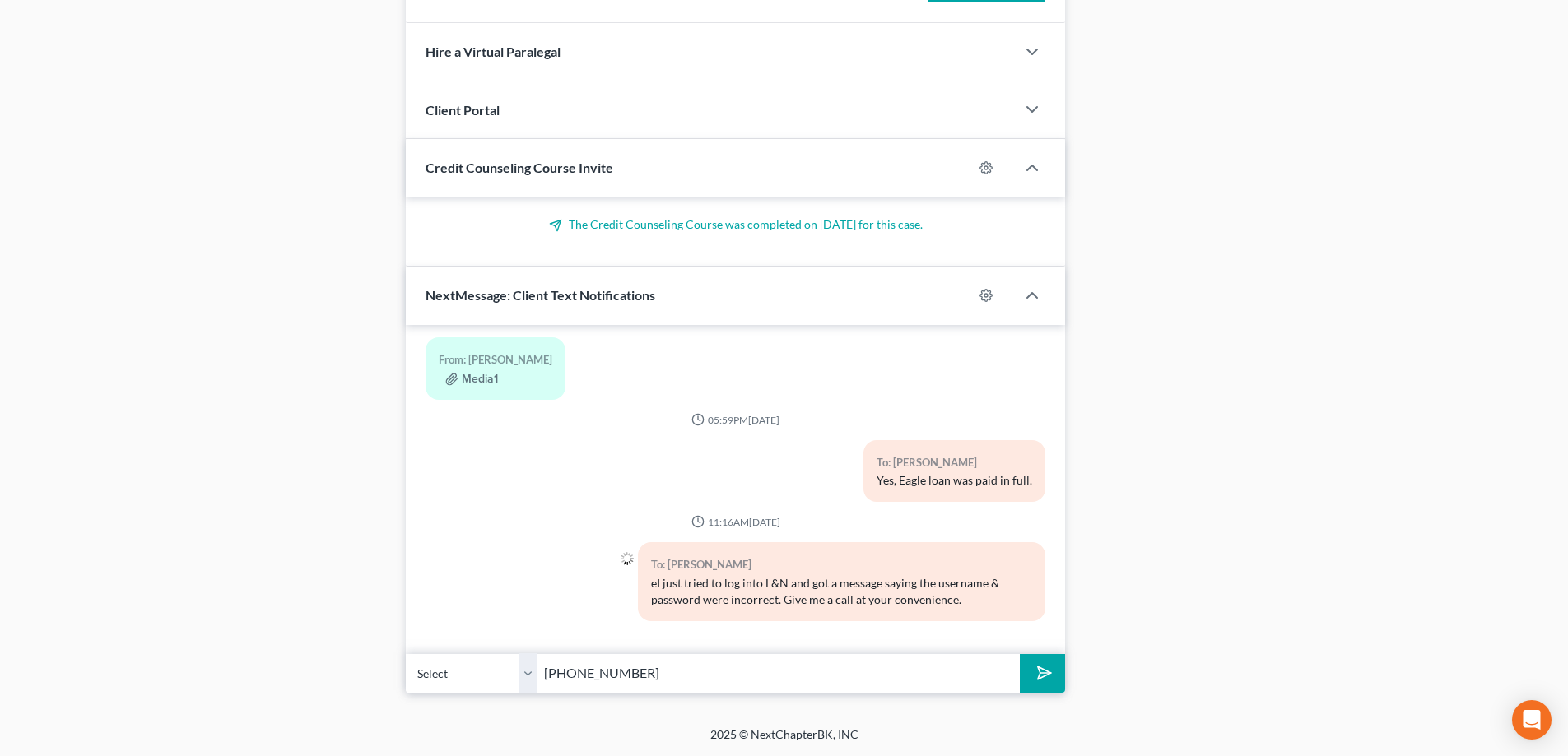
type input "502-655-9815"
click at [1043, 678] on icon "submit" at bounding box center [1040, 673] width 23 height 23
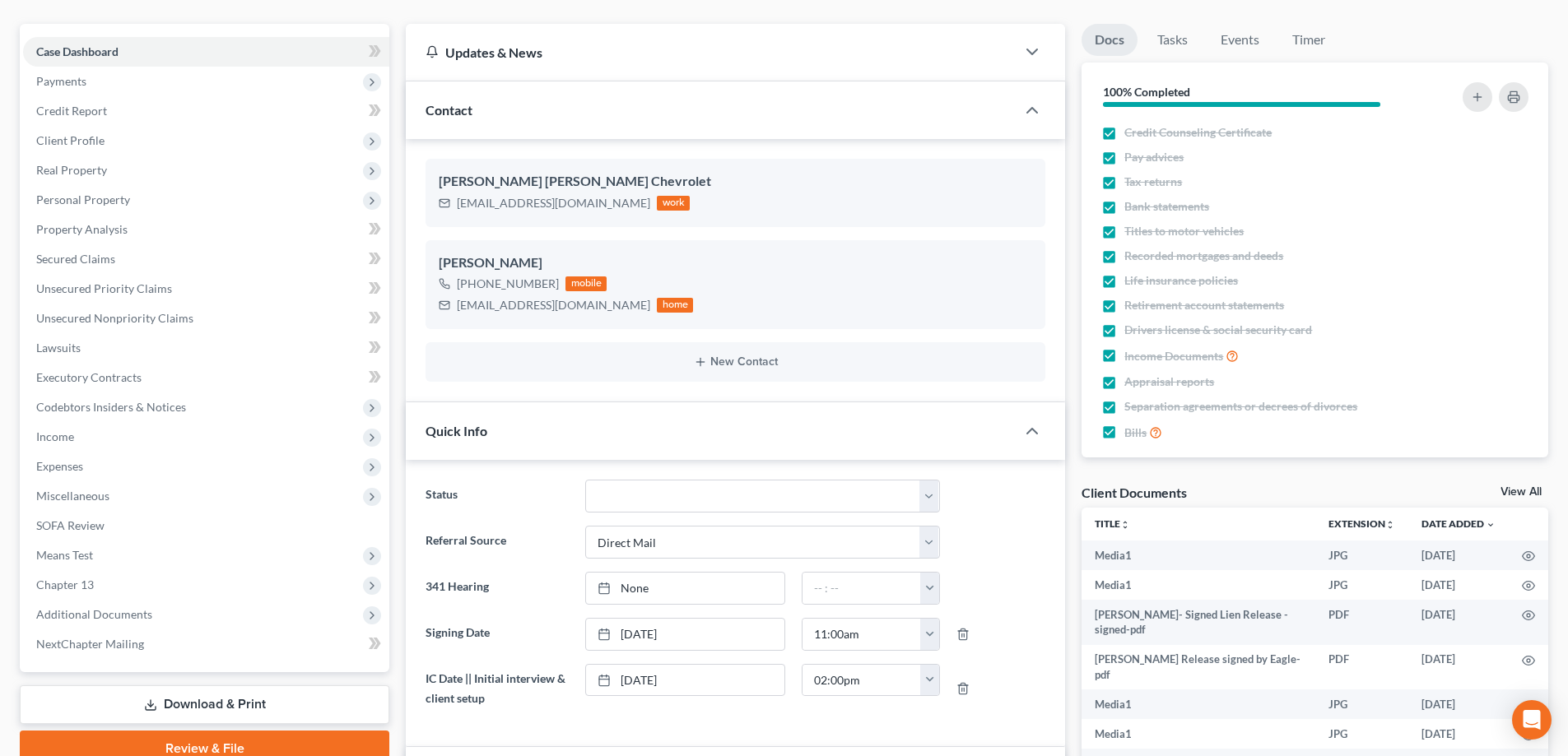
scroll to position [0, 0]
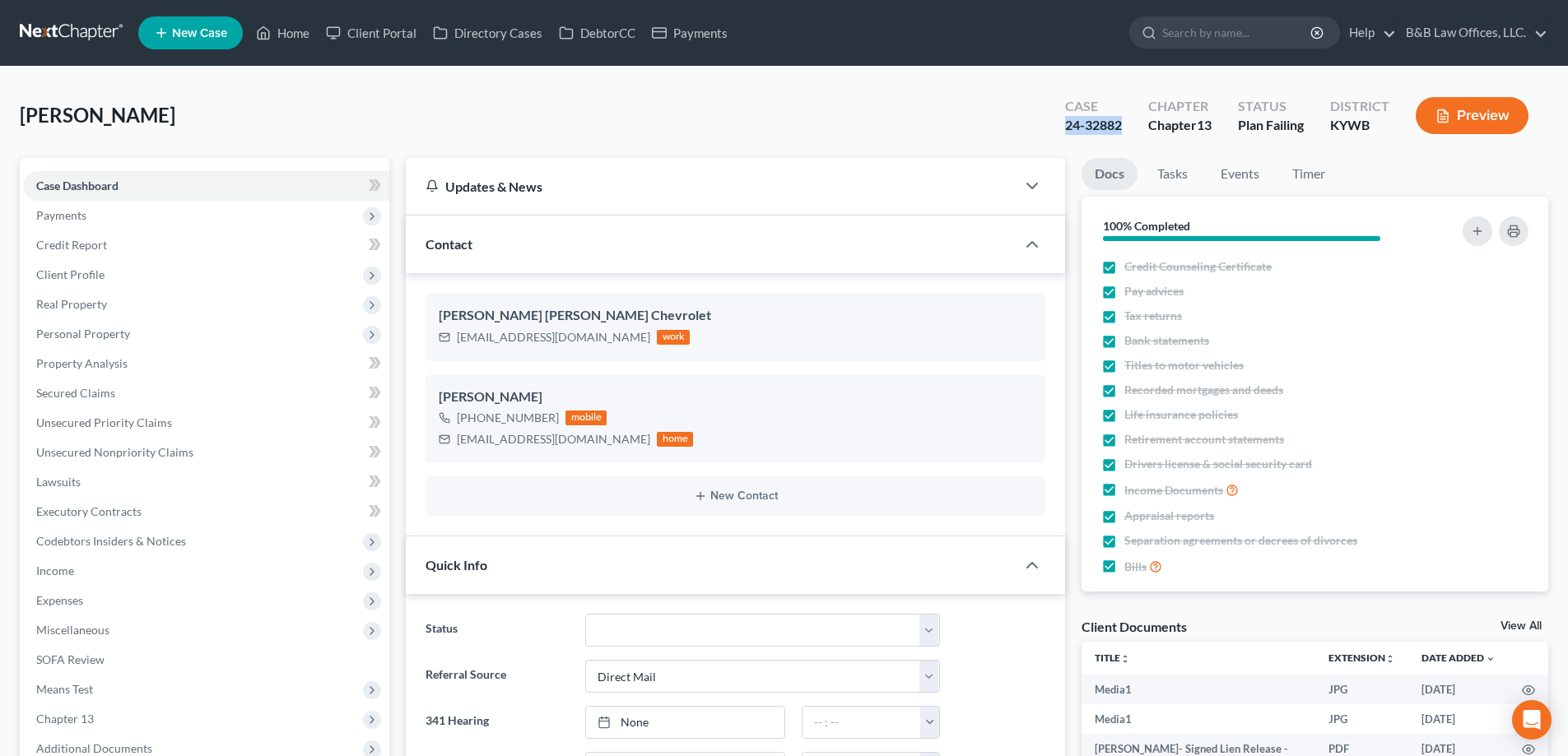
drag, startPoint x: 1039, startPoint y: 131, endPoint x: 1118, endPoint y: 116, distance: 80.4
click at [1120, 133] on div "Alexander, Pearl Upgraded Case 24-32882 Chapter Chapter 13 Status Plan Failing …" at bounding box center [784, 122] width 1529 height 72
copy div "24-32882"
click at [286, 31] on link "Home" at bounding box center [283, 33] width 70 height 29
